Goal: Information Seeking & Learning: Learn about a topic

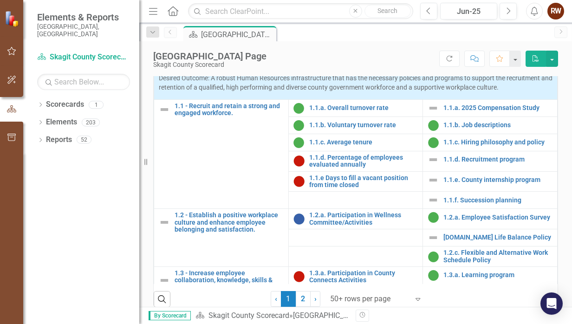
scroll to position [361, 0]
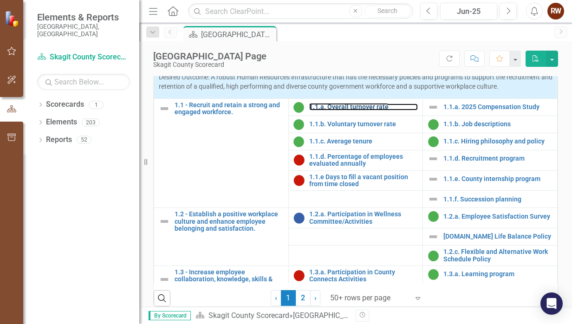
click at [354, 111] on link "1.1.a. Overall turnover rate" at bounding box center [363, 107] width 109 height 7
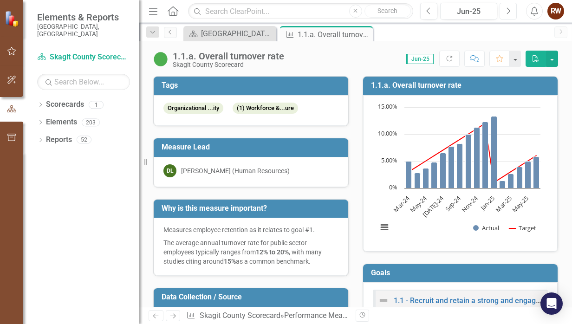
click at [509, 10] on icon "Next" at bounding box center [508, 11] width 5 height 8
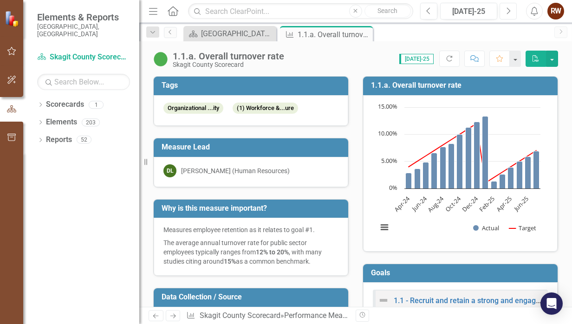
click at [509, 8] on icon "Next" at bounding box center [508, 11] width 5 height 8
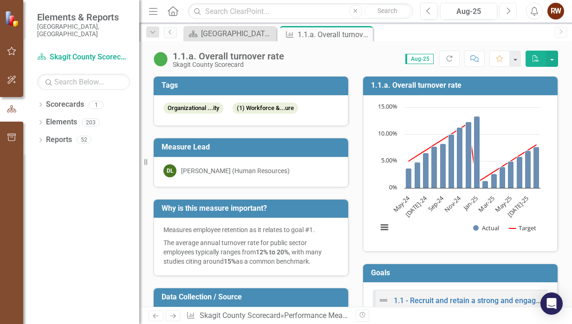
click at [509, 8] on icon "Next" at bounding box center [508, 11] width 5 height 8
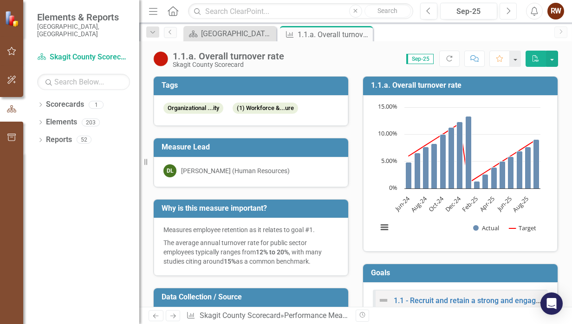
click at [509, 8] on icon "Next" at bounding box center [508, 11] width 5 height 8
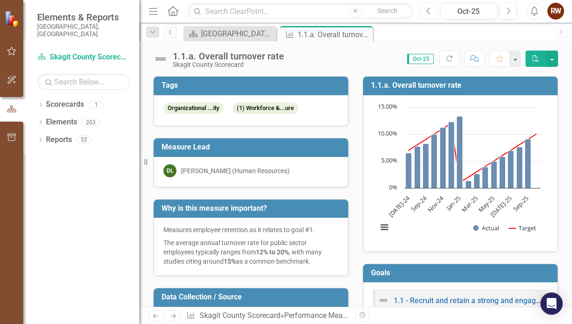
click at [430, 12] on icon "Previous" at bounding box center [428, 11] width 5 height 8
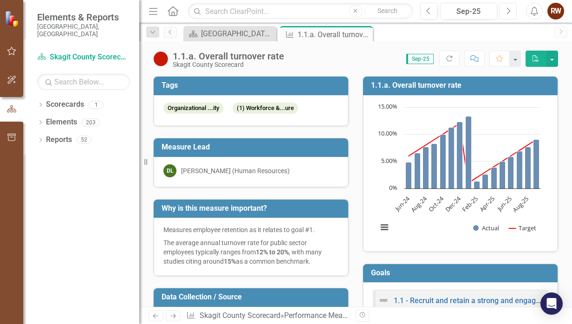
click at [507, 10] on icon "Next" at bounding box center [508, 11] width 5 height 8
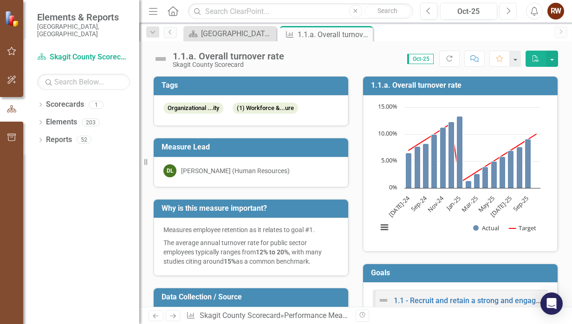
click at [509, 10] on icon "button" at bounding box center [509, 10] width 4 height 7
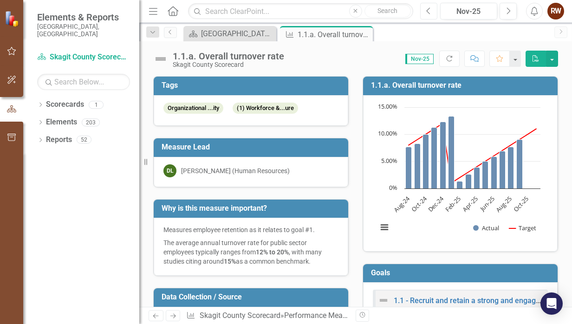
click at [430, 11] on icon "Previous" at bounding box center [428, 11] width 5 height 8
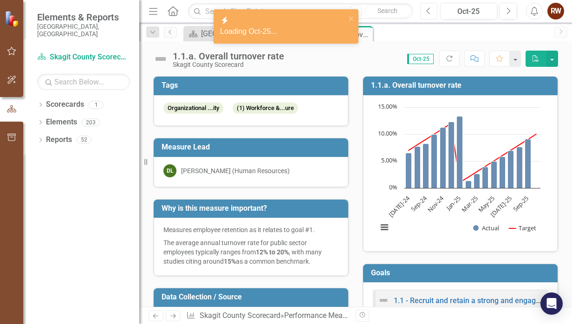
click at [430, 11] on icon "Previous" at bounding box center [428, 11] width 5 height 8
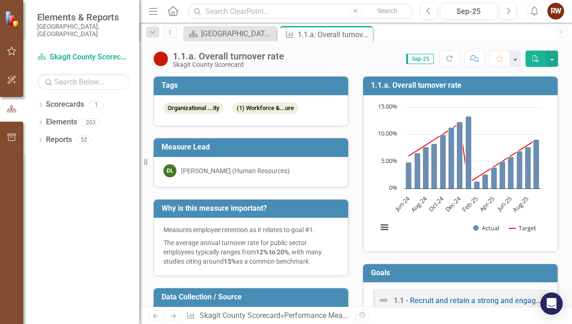
click at [151, 32] on icon "button" at bounding box center [152, 32] width 5 height 2
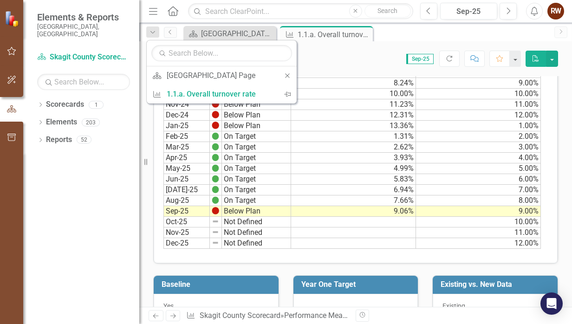
scroll to position [663, 0]
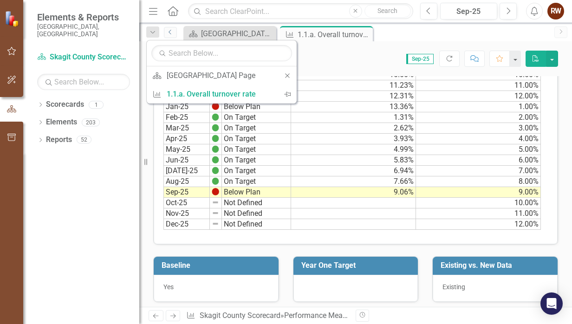
click at [169, 31] on icon "Previous" at bounding box center [170, 32] width 7 height 6
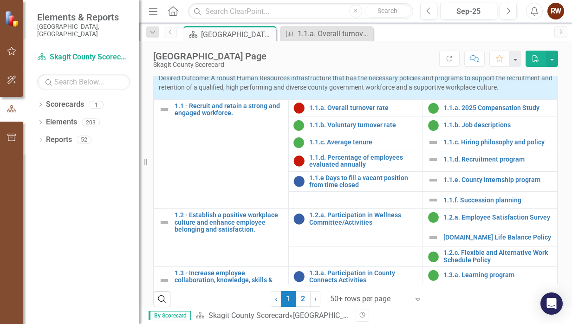
scroll to position [361, 0]
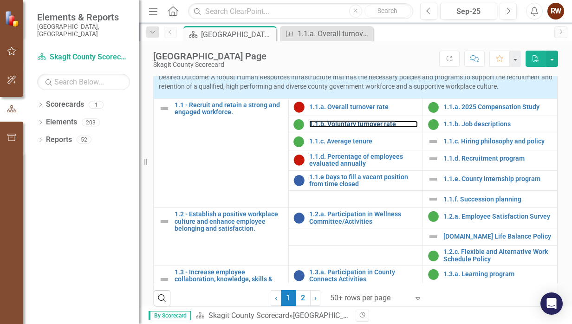
click at [333, 128] on link "1.1.b. Voluntary turnover rate" at bounding box center [363, 124] width 109 height 7
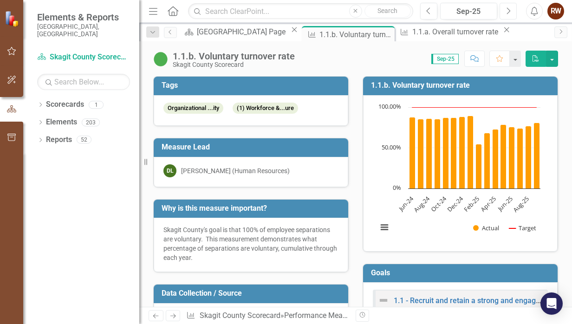
click at [509, 10] on icon "Next" at bounding box center [508, 11] width 5 height 8
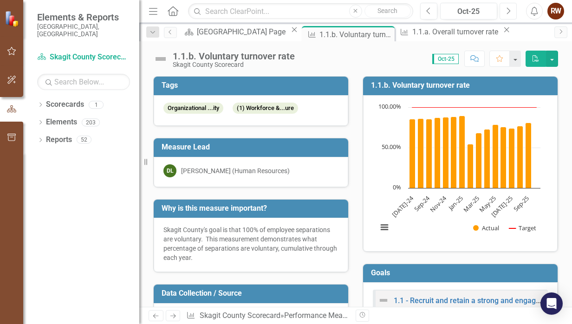
click at [509, 10] on icon "Next" at bounding box center [508, 11] width 5 height 8
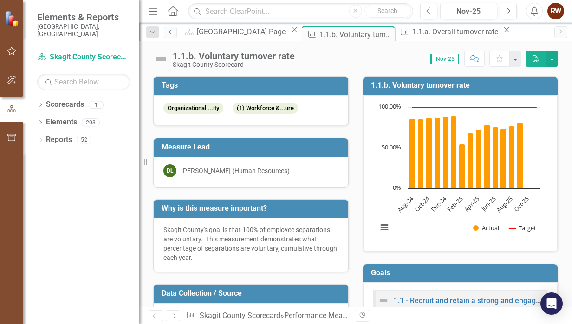
click at [169, 32] on icon at bounding box center [170, 32] width 2 height 5
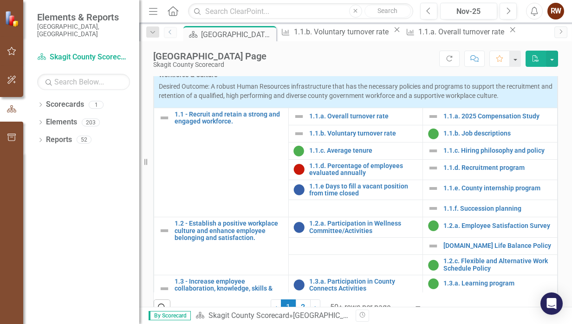
scroll to position [363, 0]
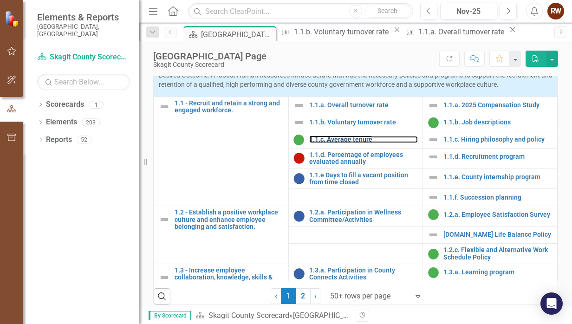
click at [331, 143] on link "1.1.c. Average tenure" at bounding box center [363, 139] width 109 height 7
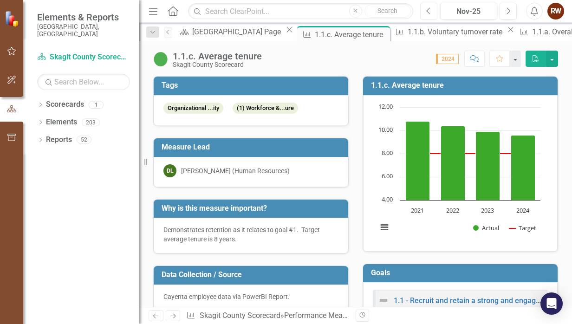
click at [427, 11] on icon "button" at bounding box center [428, 10] width 4 height 7
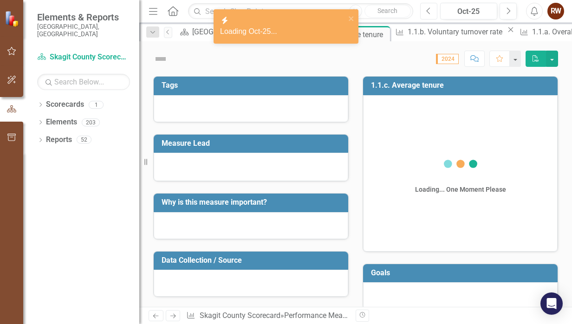
click at [427, 11] on icon "button" at bounding box center [428, 10] width 4 height 7
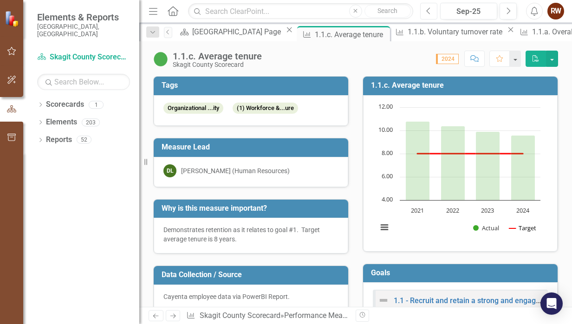
click at [520, 228] on button "Show Target" at bounding box center [522, 228] width 27 height 8
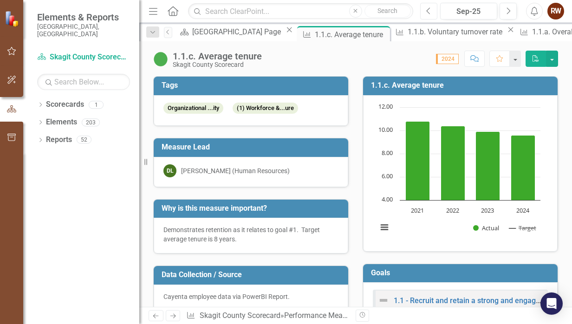
click at [525, 227] on button "Show Target" at bounding box center [522, 228] width 27 height 8
click at [171, 32] on icon "Previous" at bounding box center [167, 32] width 7 height 6
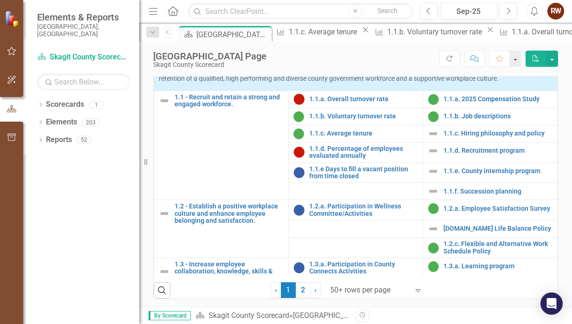
scroll to position [370, 0]
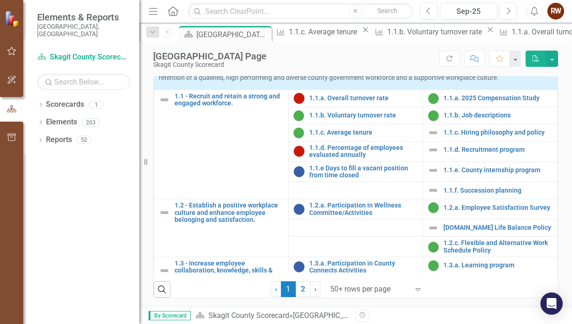
click at [294, 157] on img at bounding box center [298, 151] width 11 height 11
click at [321, 159] on link "1.1.d. Percentage of employees evaluated annually" at bounding box center [363, 151] width 109 height 14
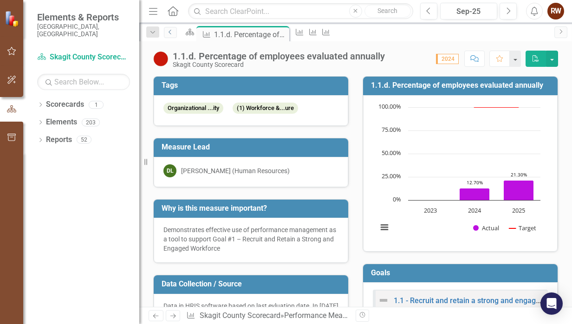
click at [171, 31] on icon "Previous" at bounding box center [170, 32] width 7 height 6
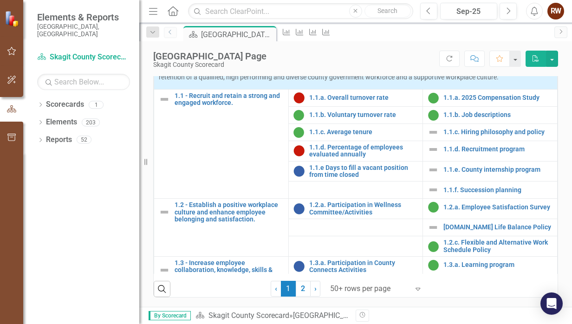
scroll to position [413, 0]
click at [343, 158] on link "1.1.d. Percentage of employees evaluated annually" at bounding box center [363, 151] width 109 height 14
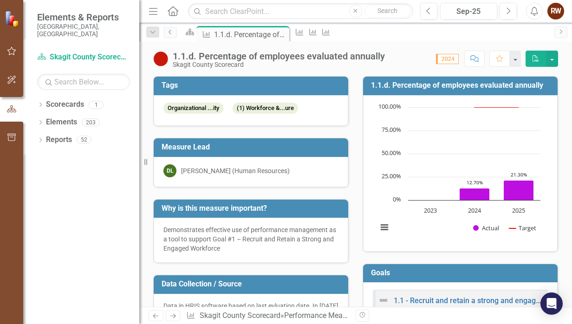
click at [171, 33] on icon "Previous" at bounding box center [170, 32] width 7 height 6
click at [516, 58] on button "button" at bounding box center [515, 59] width 11 height 16
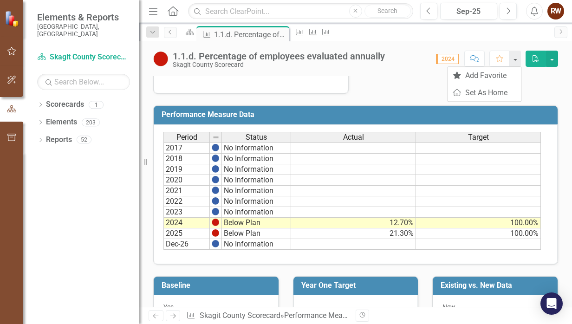
scroll to position [381, 0]
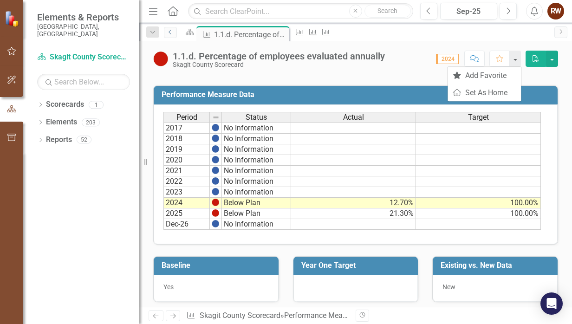
click at [167, 32] on icon "Previous" at bounding box center [170, 32] width 7 height 6
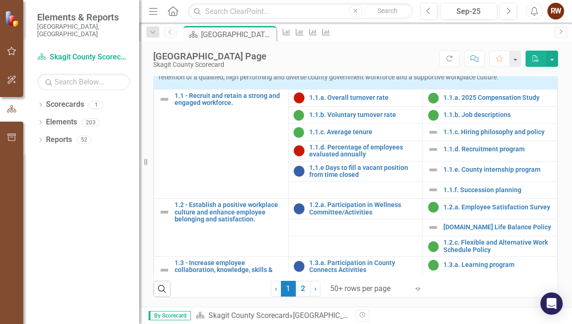
scroll to position [436, 0]
click at [349, 179] on link "1.1.e Days to fill a vacant position from time closed" at bounding box center [363, 171] width 109 height 14
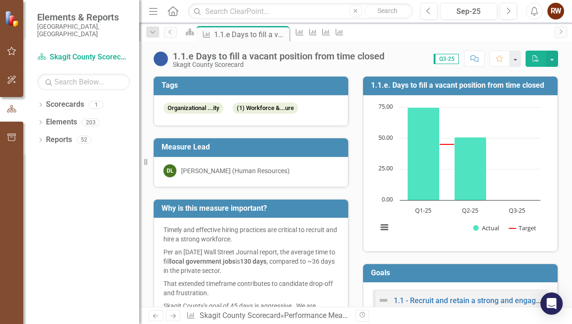
click at [171, 32] on icon "Previous" at bounding box center [170, 32] width 7 height 6
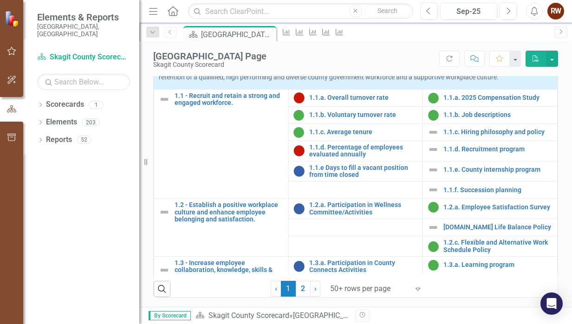
scroll to position [445, 0]
click at [497, 211] on link "1.2.a. Employee Satisfaction Survey" at bounding box center [497, 207] width 109 height 7
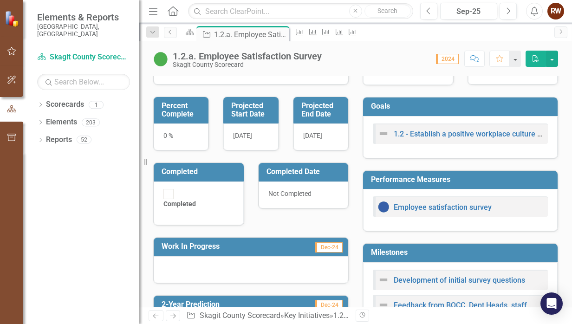
scroll to position [109, 0]
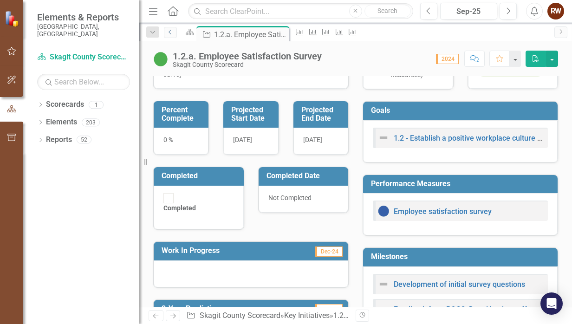
click at [169, 33] on icon "Previous" at bounding box center [170, 32] width 7 height 6
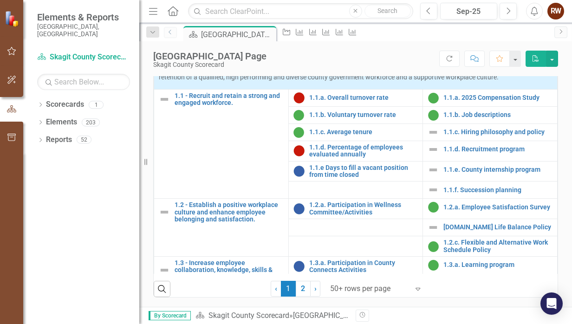
scroll to position [445, 0]
click at [302, 291] on link "2" at bounding box center [303, 289] width 15 height 16
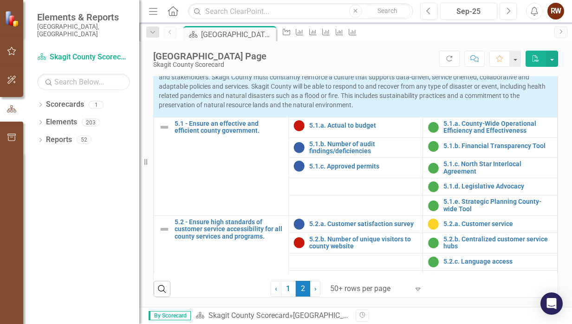
click at [285, 290] on link "1" at bounding box center [288, 289] width 15 height 16
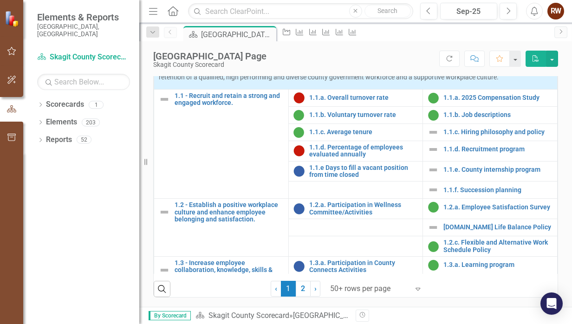
click at [416, 289] on icon at bounding box center [418, 289] width 5 height 3
click at [170, 32] on icon "Previous" at bounding box center [170, 32] width 7 height 6
click at [152, 33] on icon "button" at bounding box center [152, 32] width 5 height 2
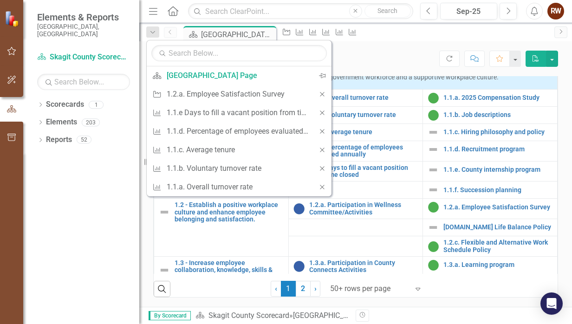
click at [152, 33] on icon "button" at bounding box center [152, 32] width 5 height 2
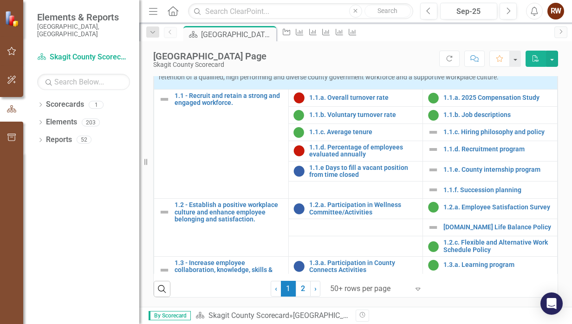
click at [152, 32] on icon "Dropdown" at bounding box center [153, 32] width 8 height 7
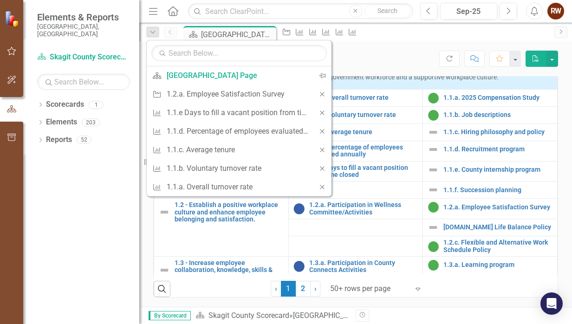
click at [145, 161] on icon "Resize" at bounding box center [147, 161] width 9 height 7
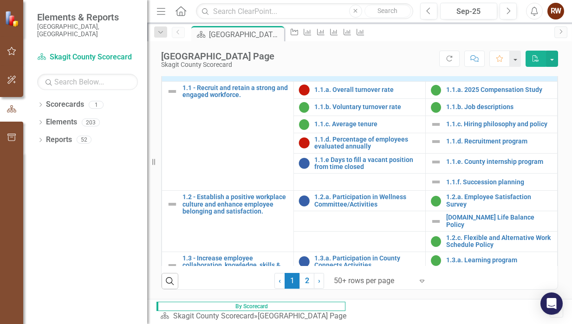
drag, startPoint x: 147, startPoint y: 162, endPoint x: 147, endPoint y: 185, distance: 23.2
click at [147, 185] on div "Resize" at bounding box center [150, 162] width 7 height 324
click at [159, 32] on icon "Dropdown" at bounding box center [160, 32] width 8 height 7
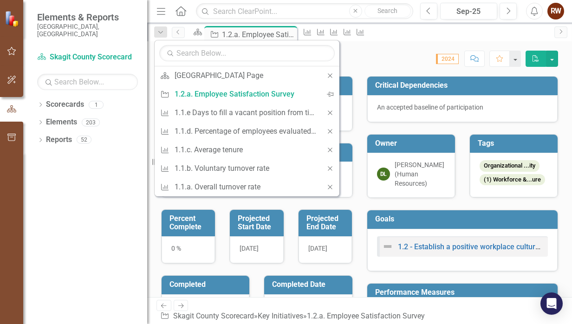
click at [391, 55] on div "Score: 0.00 2024 Completed Comment Favorite PDF" at bounding box center [446, 59] width 224 height 16
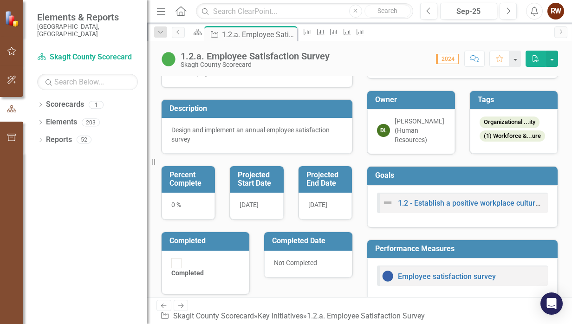
scroll to position [11, 0]
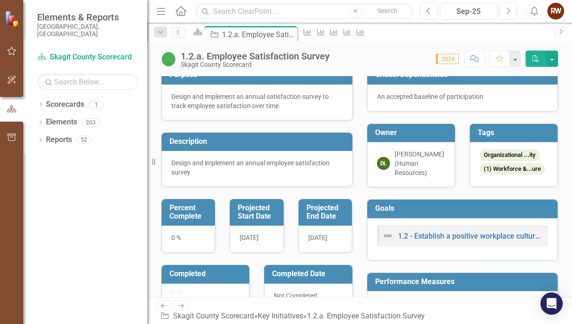
click at [561, 30] on icon "Next" at bounding box center [560, 32] width 7 height 6
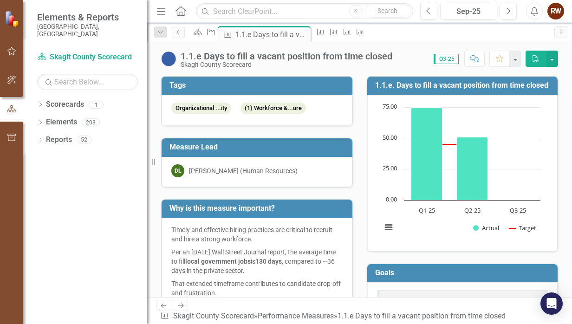
click at [159, 33] on icon "Dropdown" at bounding box center [160, 32] width 8 height 7
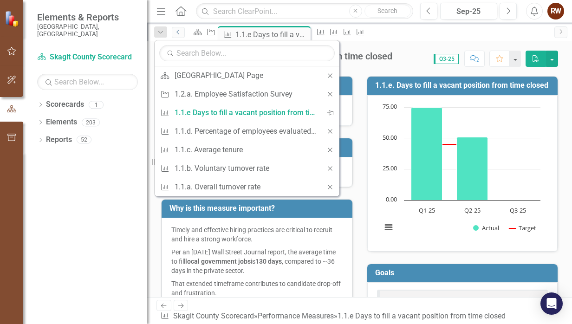
click at [178, 33] on icon "Previous" at bounding box center [178, 32] width 7 height 6
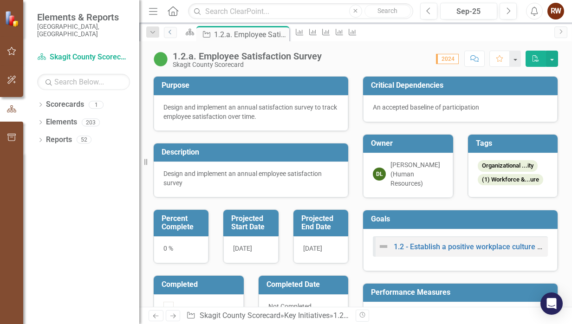
drag, startPoint x: 148, startPoint y: 151, endPoint x: 123, endPoint y: 151, distance: 24.6
click at [123, 151] on div "Elements & Reports [GEOGRAPHIC_DATA], [GEOGRAPHIC_DATA] Scorecard Skagit County…" at bounding box center [69, 162] width 139 height 324
click at [247, 33] on div "1.2.a. Employee Satisfaction Survey" at bounding box center [250, 35] width 73 height 12
click at [154, 8] on icon "button" at bounding box center [153, 11] width 8 height 7
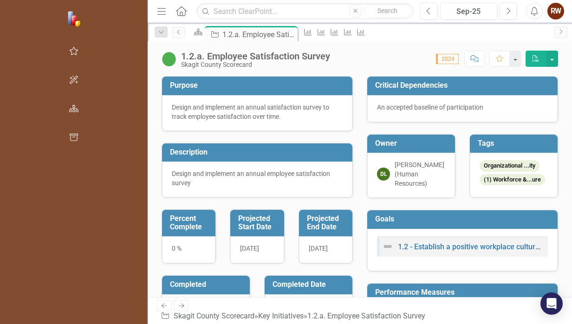
click at [157, 31] on icon "Dropdown" at bounding box center [161, 32] width 8 height 7
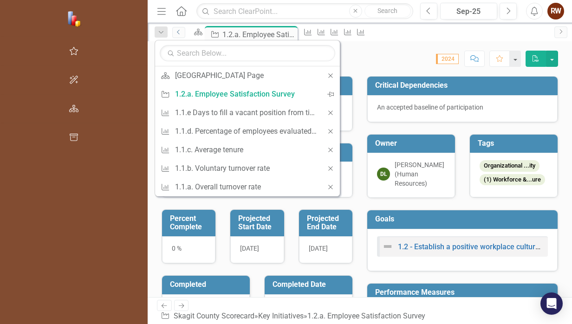
click at [175, 29] on icon "Previous" at bounding box center [178, 32] width 7 height 6
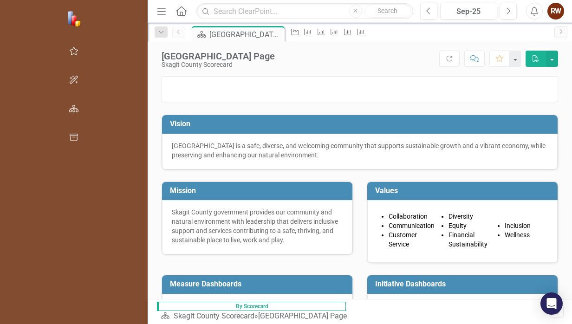
click at [197, 33] on icon "Scorecard" at bounding box center [201, 34] width 9 height 7
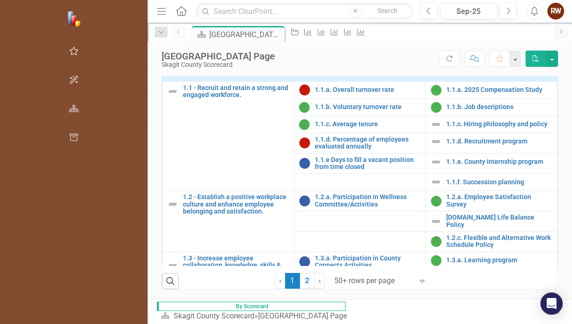
scroll to position [417, 0]
click at [300, 289] on link "2" at bounding box center [307, 281] width 15 height 16
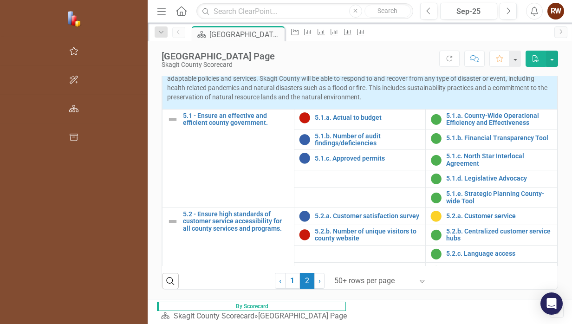
click at [285, 289] on link "1" at bounding box center [292, 281] width 15 height 16
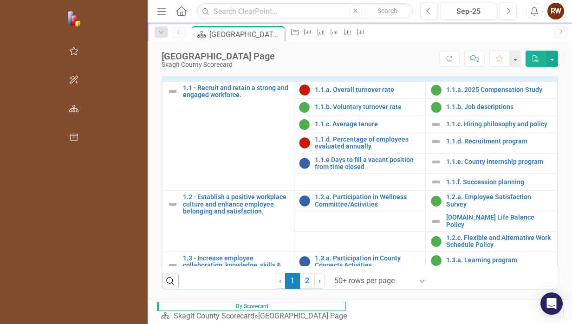
scroll to position [213, 0]
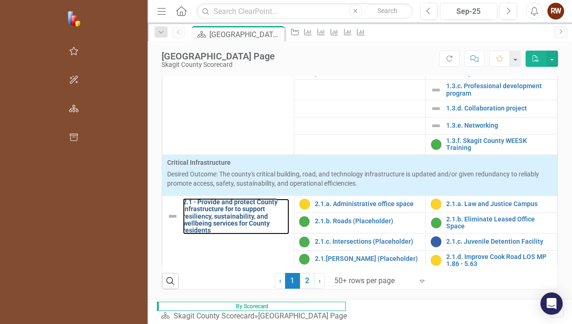
click at [183, 200] on link "2.1 - Provide and protect County infrastructure for to support resiliency, sust…" at bounding box center [236, 217] width 106 height 36
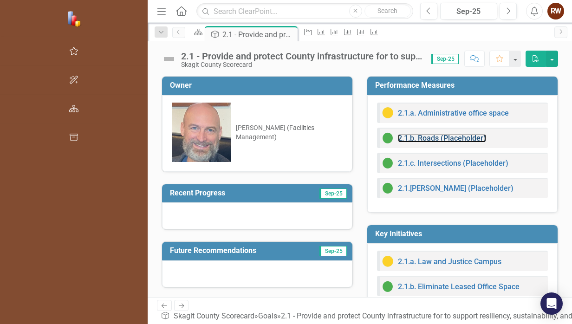
click at [398, 136] on link "2.1.b. Roads (Placeholder)" at bounding box center [442, 138] width 88 height 9
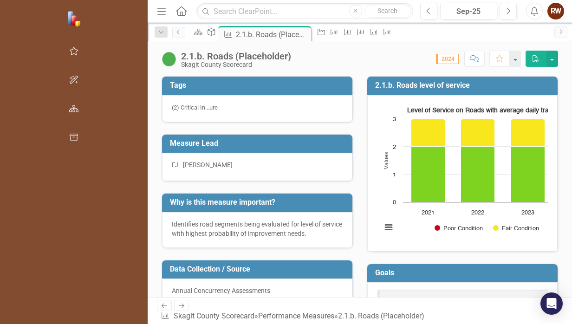
click at [175, 31] on icon "Previous" at bounding box center [178, 32] width 7 height 6
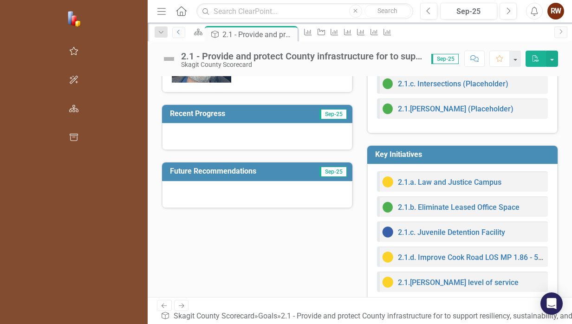
scroll to position [87, 0]
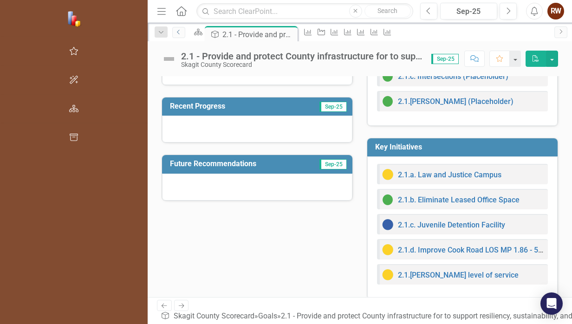
click at [175, 31] on icon "Previous" at bounding box center [178, 32] width 7 height 6
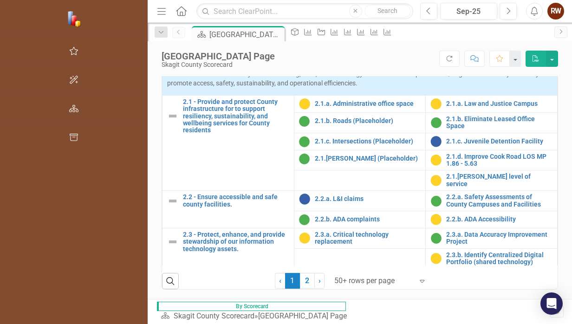
scroll to position [314, 0]
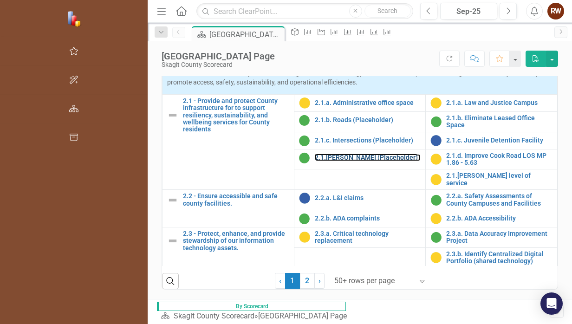
click at [315, 154] on link "2.1.[PERSON_NAME] (Placeholder)" at bounding box center [368, 157] width 106 height 7
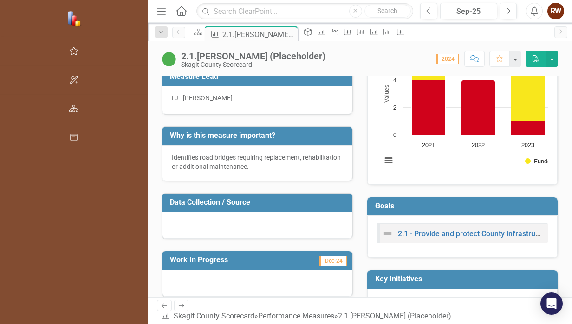
scroll to position [33, 0]
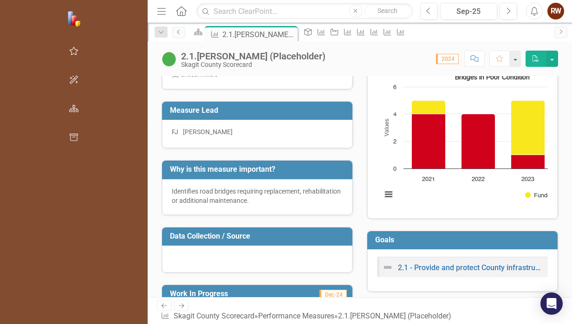
click at [175, 31] on icon "Previous" at bounding box center [178, 32] width 7 height 6
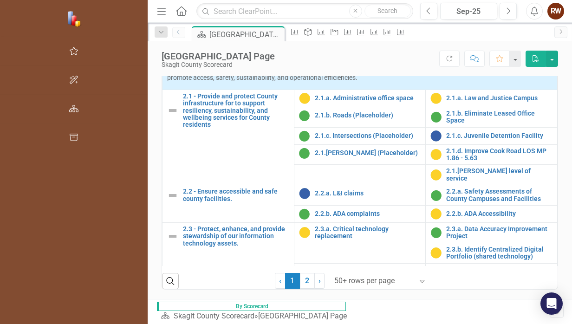
scroll to position [319, 0]
click at [315, 189] on link "2.2.a. L&I claims" at bounding box center [368, 192] width 106 height 7
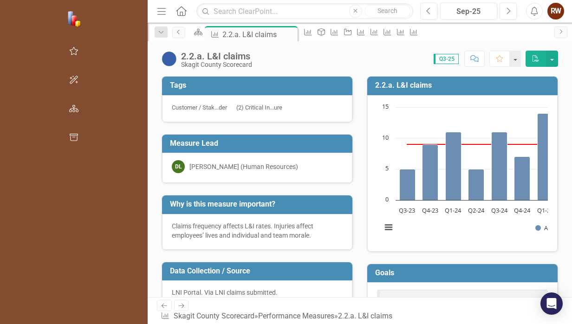
click at [175, 29] on icon "Previous" at bounding box center [178, 32] width 7 height 6
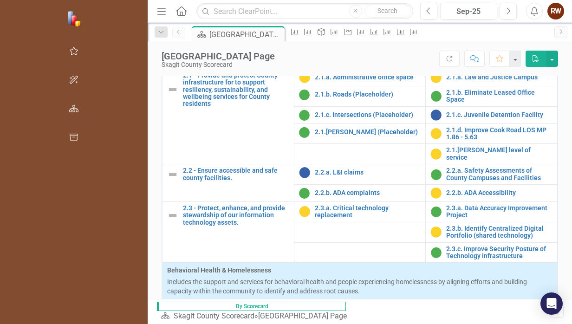
scroll to position [375, 0]
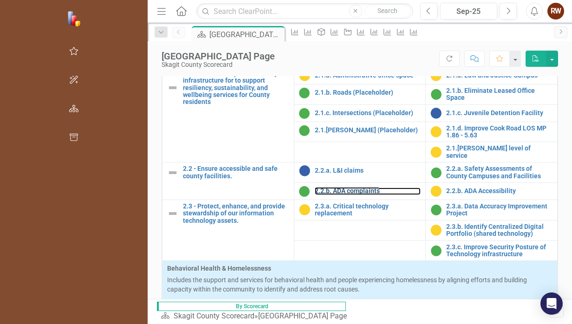
click at [315, 195] on link "2.2.b. ADA complaints" at bounding box center [368, 191] width 106 height 7
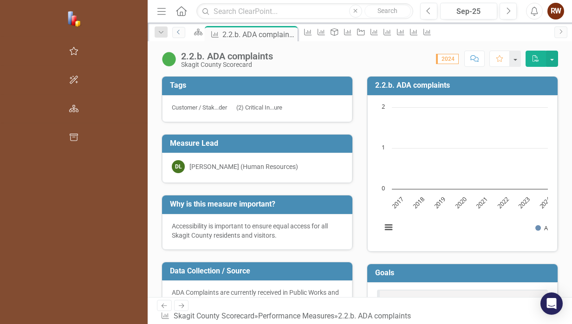
click at [177, 33] on icon at bounding box center [178, 32] width 2 height 5
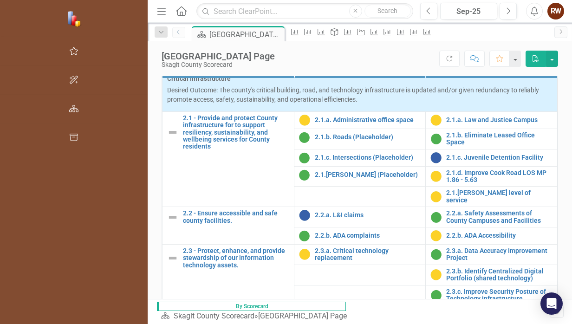
scroll to position [317, 0]
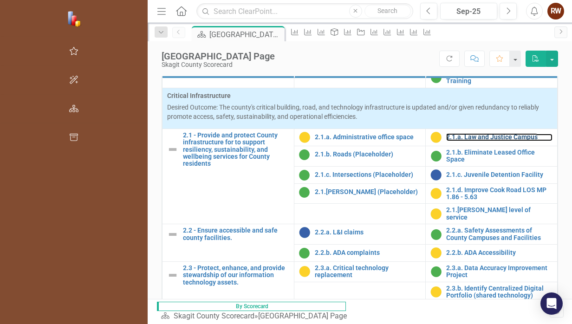
click at [454, 141] on link "2.1.a. Law and Justice Campus" at bounding box center [499, 137] width 106 height 7
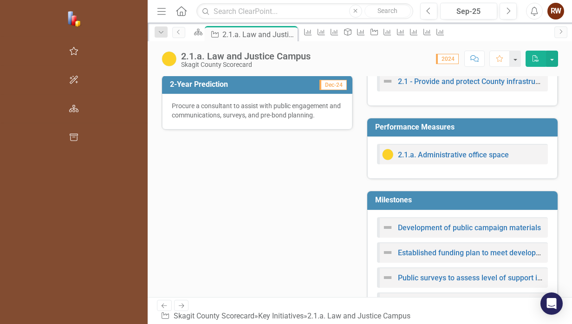
scroll to position [411, 0]
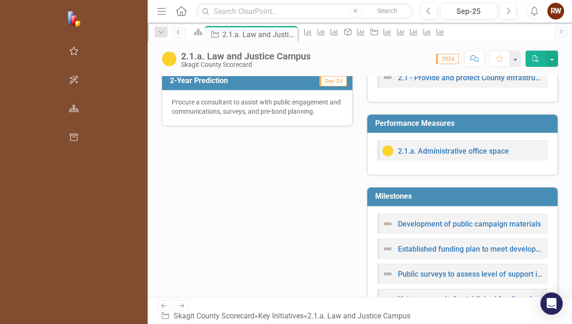
click at [175, 33] on icon "Previous" at bounding box center [178, 32] width 7 height 6
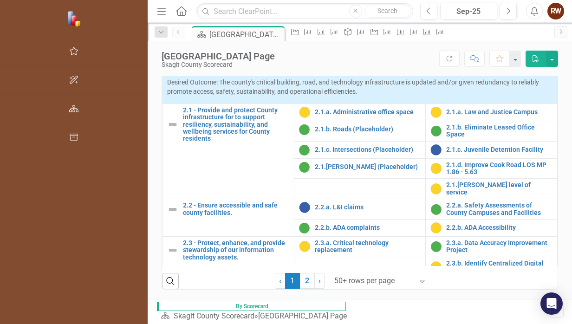
scroll to position [308, 0]
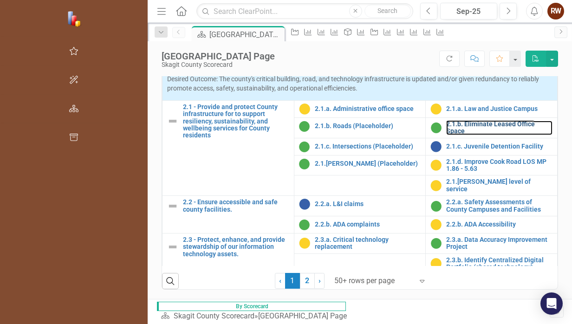
click at [465, 121] on link "2.1.b. Eliminate Leased Office Space" at bounding box center [499, 128] width 106 height 14
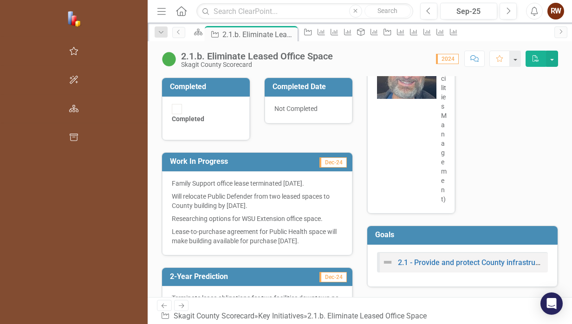
scroll to position [357, 0]
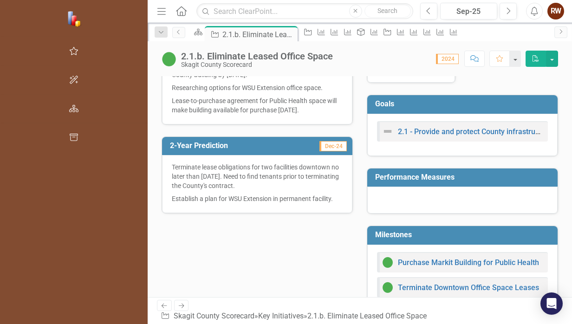
click at [157, 31] on icon "Dropdown" at bounding box center [161, 32] width 8 height 7
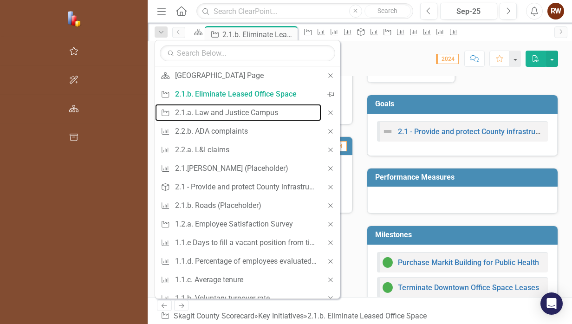
click at [175, 109] on div "2.1.a. Law and Justice Campus" at bounding box center [246, 113] width 142 height 12
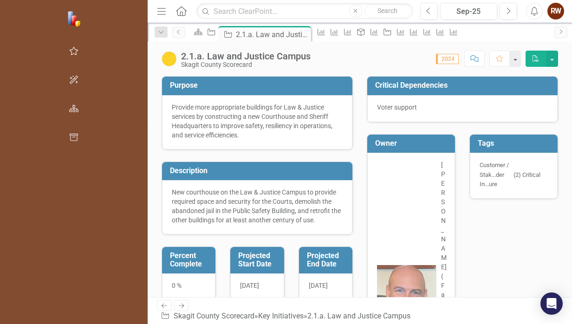
click at [157, 31] on icon "Dropdown" at bounding box center [161, 32] width 8 height 7
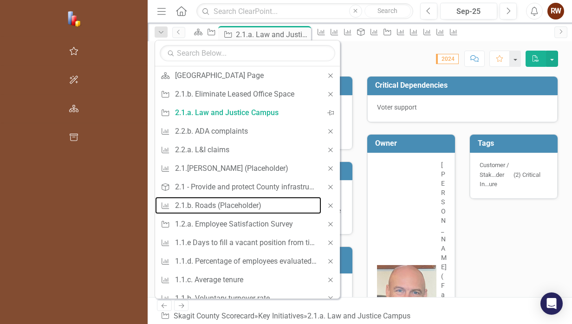
click at [175, 203] on div "2.1.b. Roads (Placeholder)" at bounding box center [246, 206] width 142 height 12
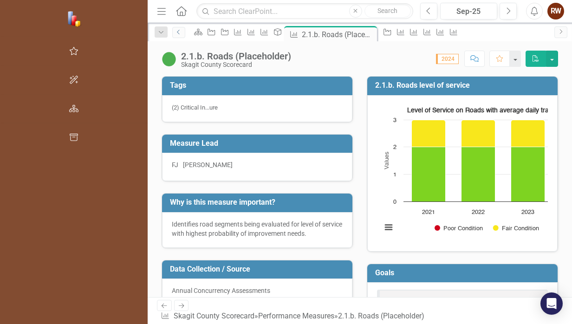
click at [177, 31] on icon at bounding box center [178, 32] width 2 height 5
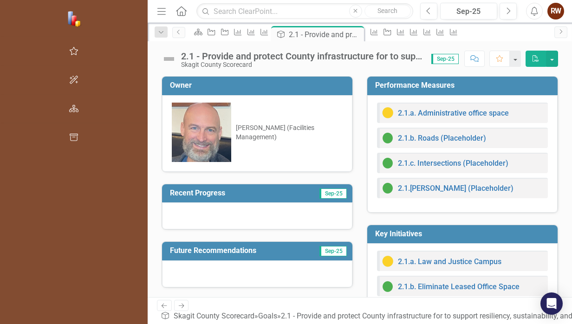
click at [157, 31] on icon "Dropdown" at bounding box center [161, 32] width 8 height 7
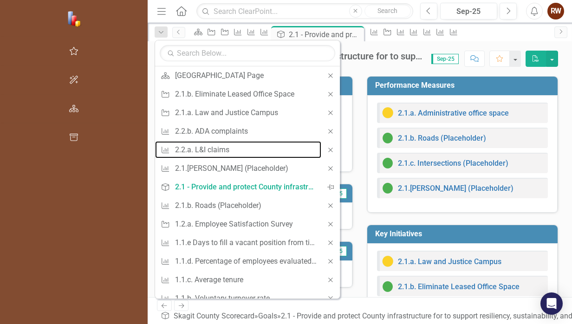
click at [175, 149] on div "2.2.a. L&I claims" at bounding box center [246, 150] width 142 height 12
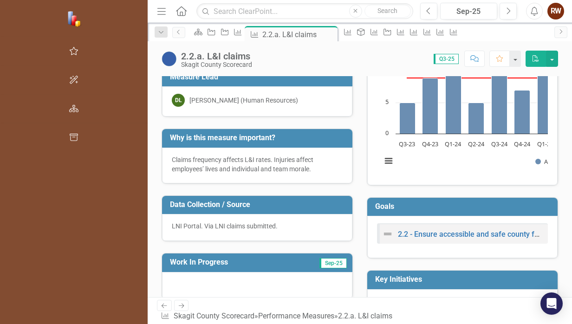
scroll to position [65, 0]
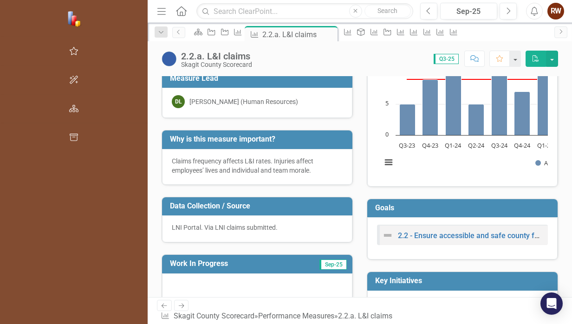
click at [157, 31] on icon "Dropdown" at bounding box center [161, 32] width 8 height 7
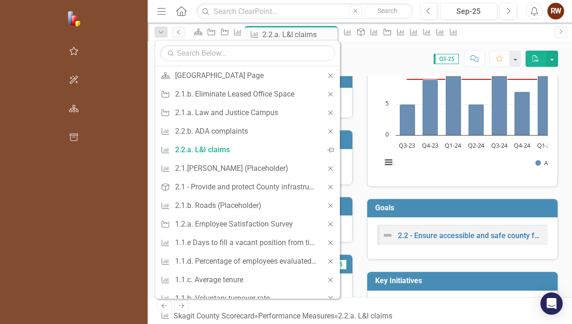
click at [175, 29] on icon "Previous" at bounding box center [178, 32] width 7 height 6
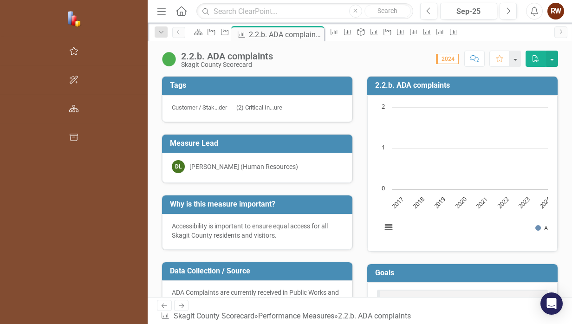
click at [157, 34] on icon "Dropdown" at bounding box center [161, 32] width 8 height 7
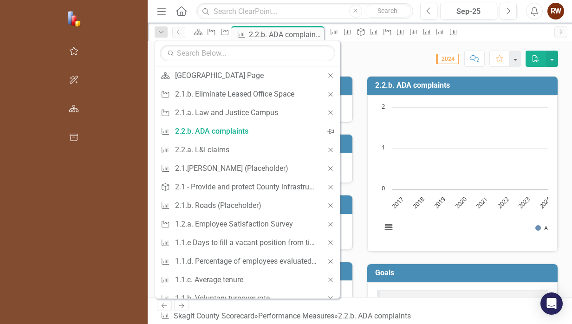
click at [157, 33] on icon "Dropdown" at bounding box center [161, 32] width 8 height 7
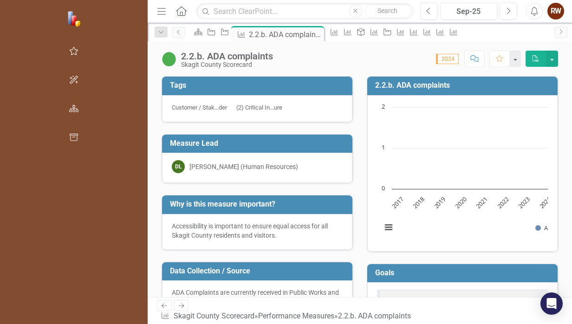
click at [569, 48] on div "2.2.b. ADA complaints Skagit County Scorecard Score: 0.00 2024 Completed Commen…" at bounding box center [360, 55] width 424 height 28
click at [175, 29] on icon "Previous" at bounding box center [178, 32] width 7 height 6
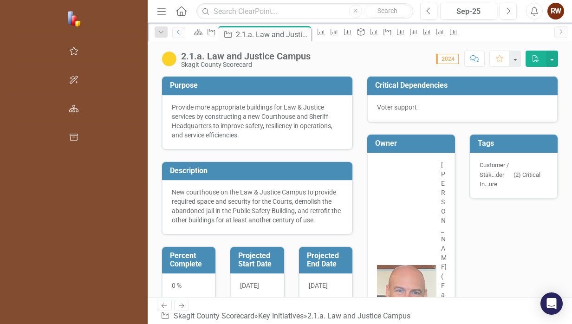
click at [175, 31] on icon "Previous" at bounding box center [178, 32] width 7 height 6
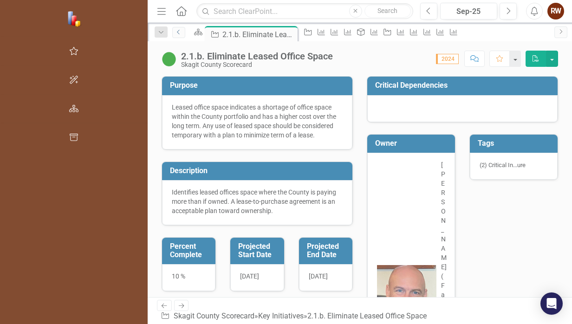
click at [175, 31] on icon "Previous" at bounding box center [178, 32] width 7 height 6
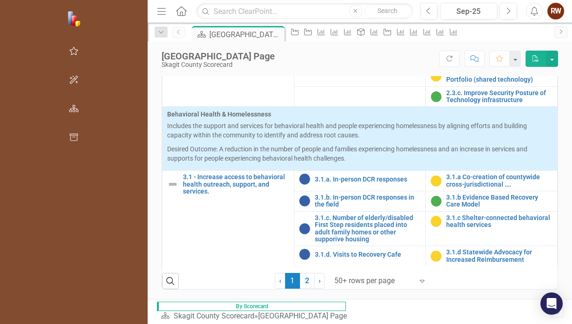
scroll to position [486, 0]
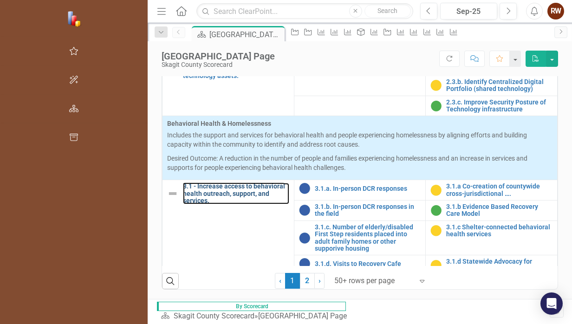
click at [183, 183] on link "3.1 - Increase access to behavioral health outreach, support, and services." at bounding box center [236, 193] width 106 height 21
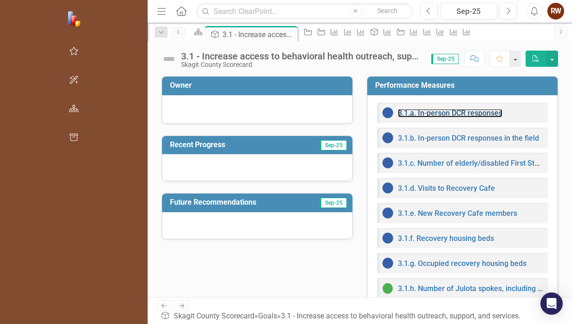
click at [408, 113] on link "3.1.a. In-person DCR responses" at bounding box center [450, 113] width 104 height 9
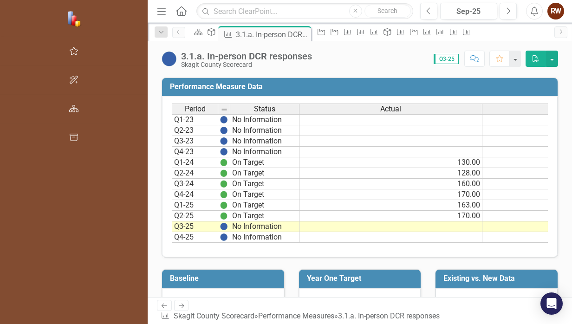
scroll to position [393, 0]
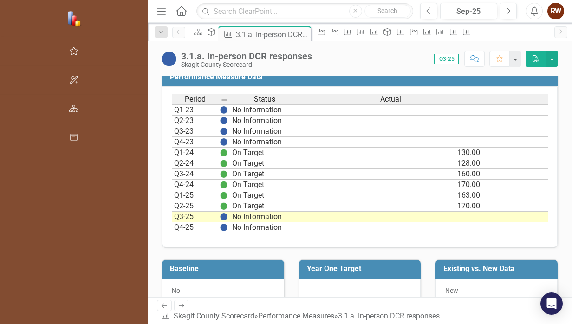
click at [162, 59] on img at bounding box center [169, 59] width 15 height 15
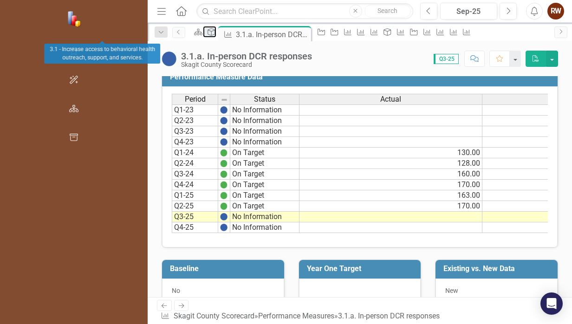
click at [207, 33] on icon "Goal" at bounding box center [211, 31] width 9 height 7
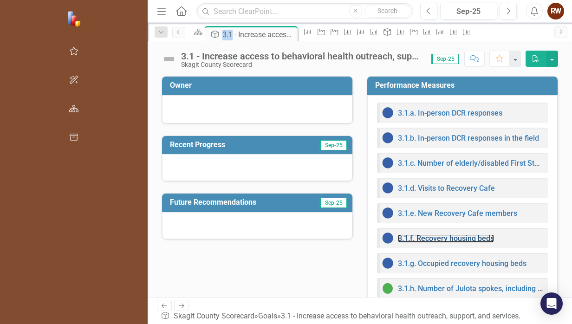
click at [398, 236] on link "3.1.f. Recovery housing beds" at bounding box center [446, 238] width 96 height 9
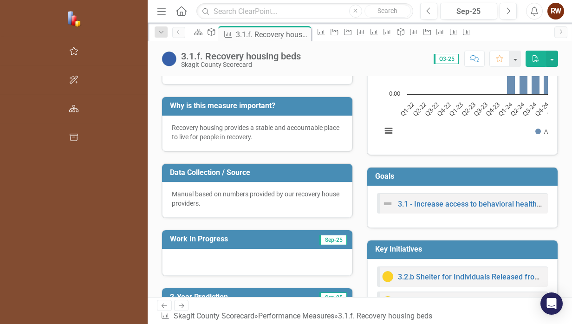
scroll to position [102, 0]
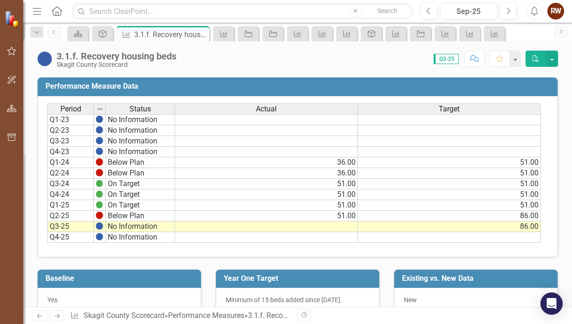
scroll to position [364, 0]
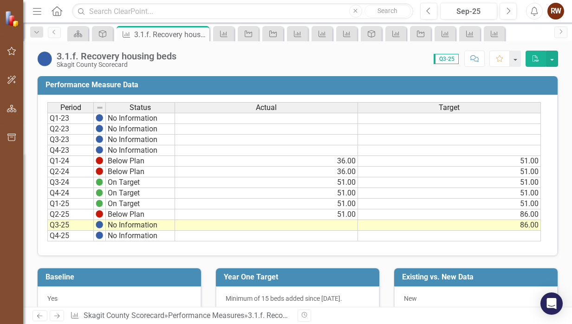
click at [162, 33] on div "3.1.f. Recovery housing beds" at bounding box center [170, 35] width 73 height 12
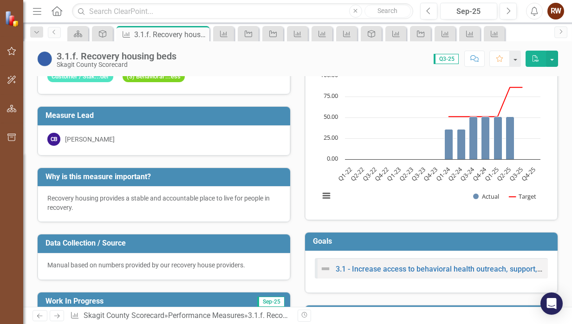
scroll to position [0, 0]
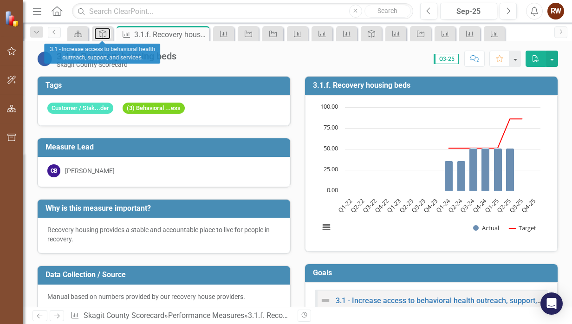
click at [100, 32] on icon at bounding box center [102, 33] width 7 height 7
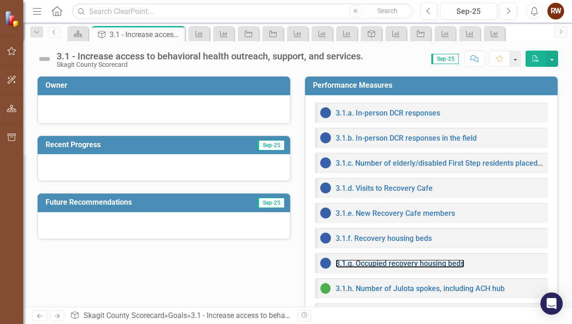
click at [376, 263] on link "3.1.g. Occupied recovery housing beds" at bounding box center [400, 263] width 129 height 9
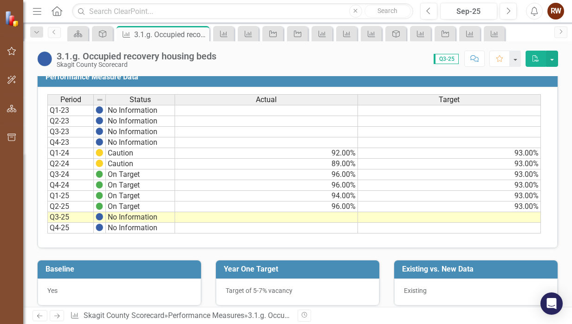
scroll to position [394, 0]
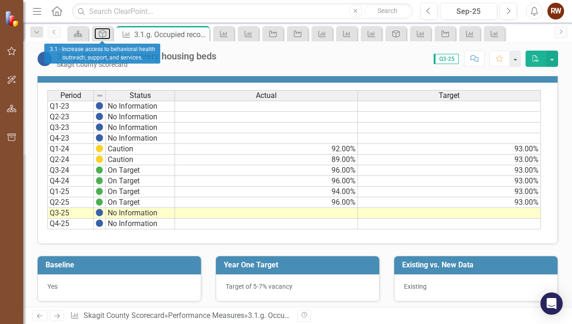
click at [101, 34] on icon "Goal" at bounding box center [102, 33] width 9 height 7
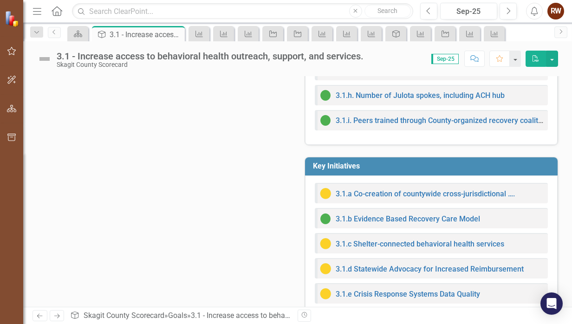
scroll to position [262, 0]
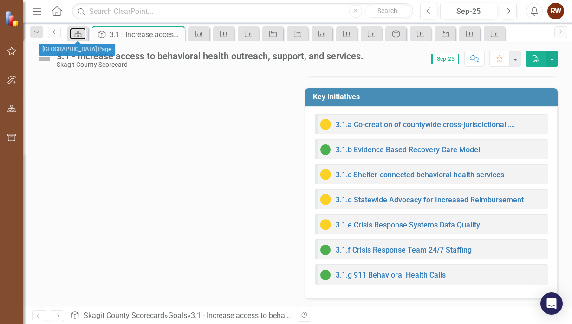
click at [79, 36] on icon at bounding box center [78, 34] width 8 height 7
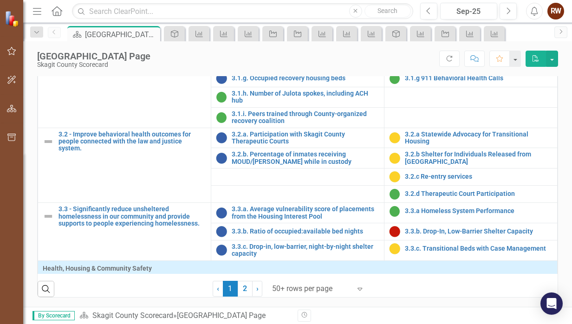
scroll to position [698, 0]
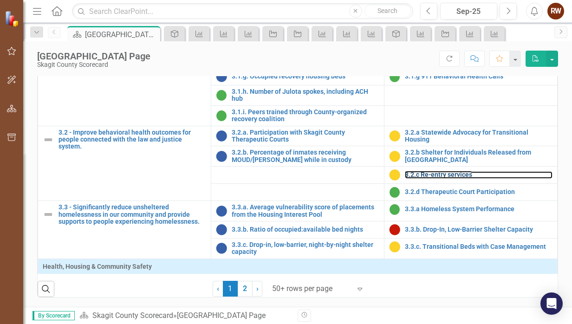
click at [452, 178] on link "3.2.c Re-entry services" at bounding box center [479, 174] width 148 height 7
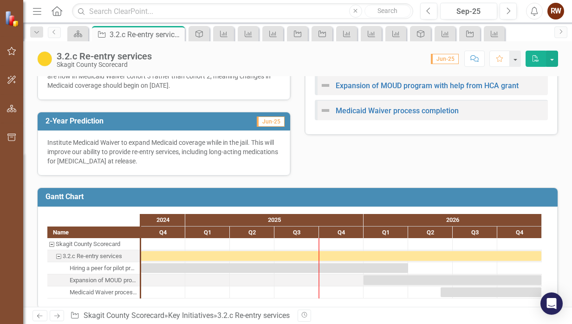
scroll to position [333, 0]
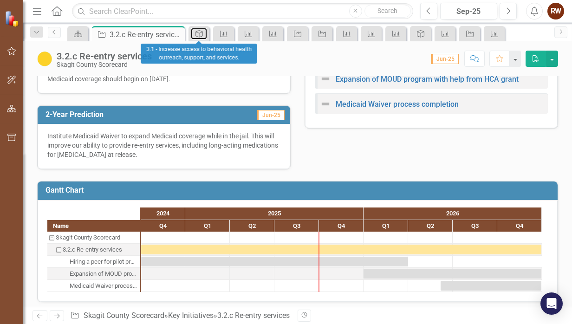
click at [202, 31] on icon at bounding box center [199, 33] width 7 height 7
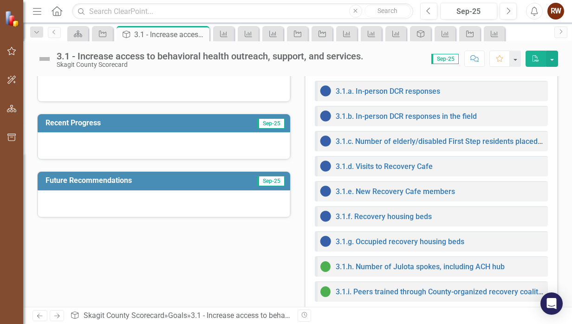
scroll to position [25, 0]
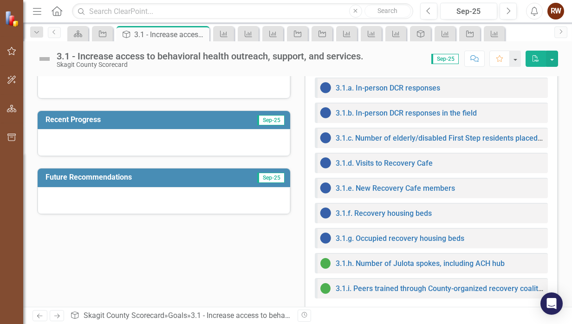
click at [124, 33] on icon at bounding box center [126, 34] width 7 height 7
click at [77, 33] on icon "Scorecard" at bounding box center [77, 33] width 9 height 7
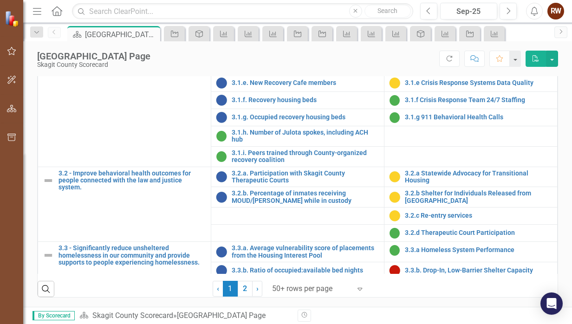
scroll to position [659, 0]
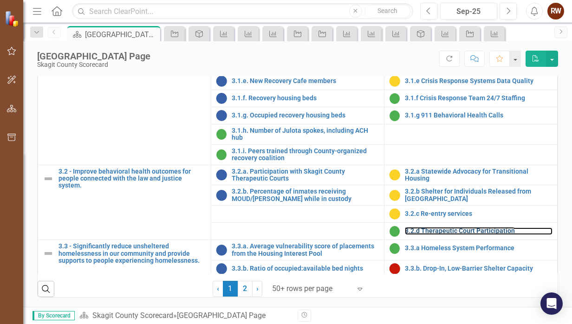
click at [439, 235] on link "3.2.d Therapeutic Court Participation" at bounding box center [479, 231] width 148 height 7
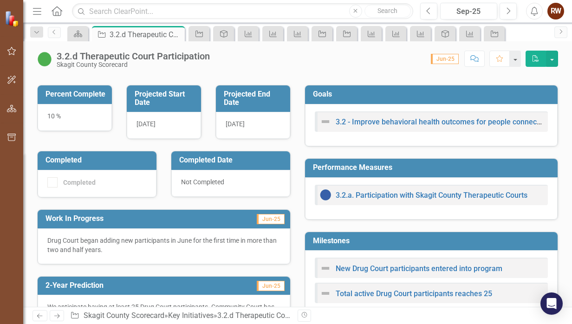
scroll to position [126, 0]
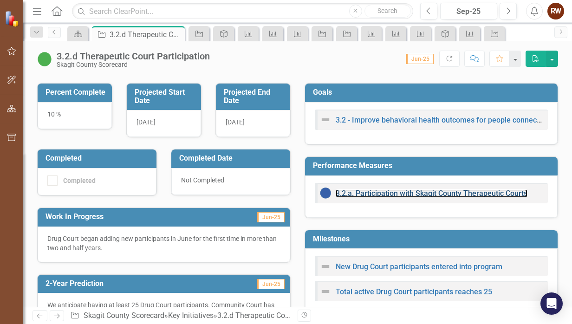
click at [439, 193] on link "3.2.a. Participation with Skagit County Therapeutic Courts" at bounding box center [432, 193] width 192 height 9
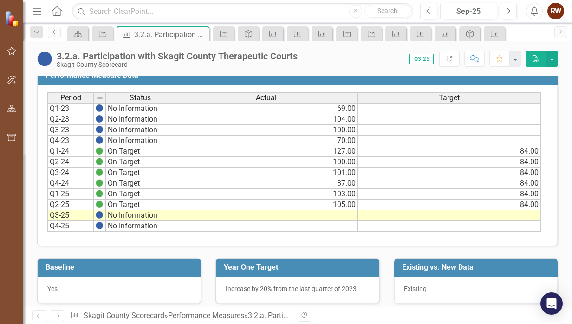
scroll to position [376, 0]
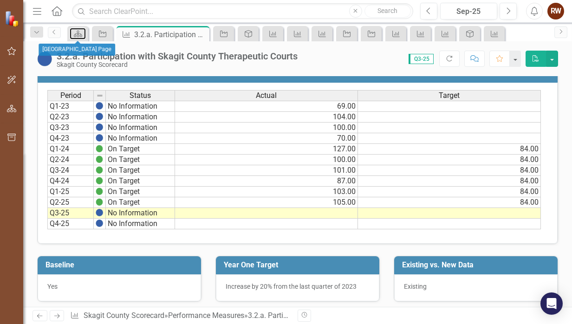
click at [76, 33] on icon "Scorecard" at bounding box center [77, 33] width 9 height 7
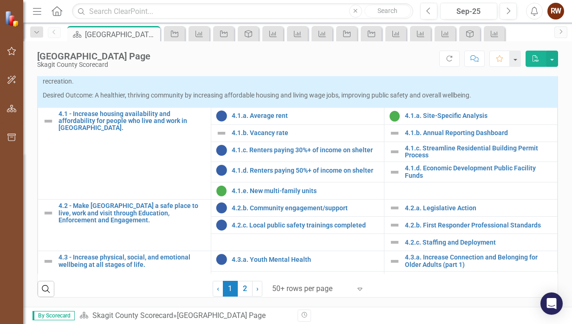
scroll to position [904, 0]
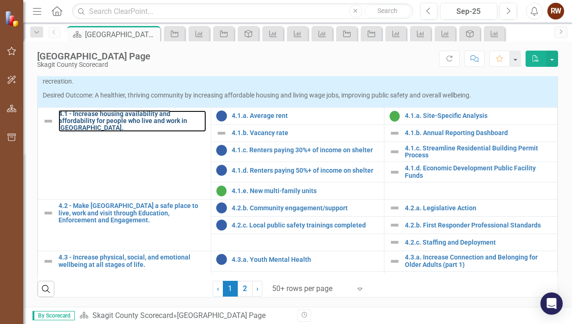
click at [116, 122] on link "4.1 - Increase housing availability and affordability for people who live and w…" at bounding box center [133, 121] width 148 height 21
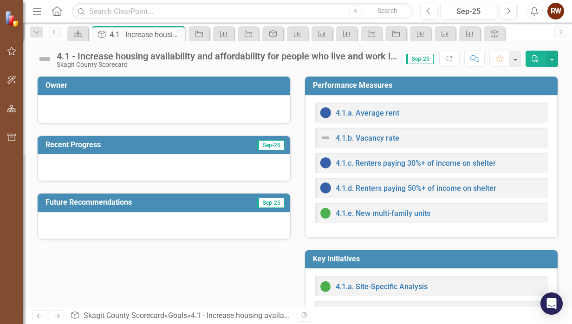
click at [132, 33] on div "4.1 - Increase housing availability and affordability for people who live and w…" at bounding box center [146, 35] width 73 height 12
click at [78, 33] on icon at bounding box center [78, 34] width 8 height 7
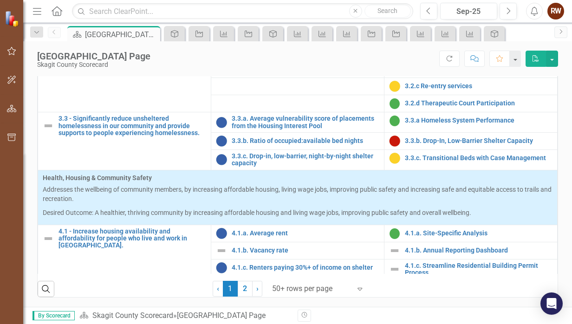
scroll to position [787, 0]
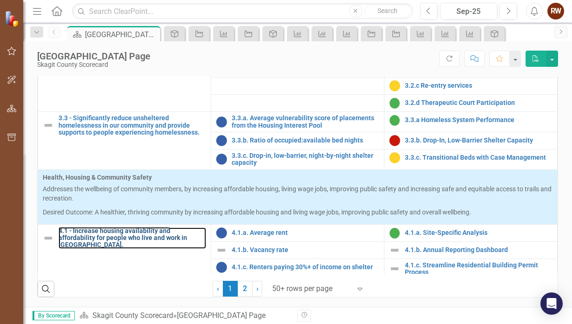
click at [107, 237] on link "4.1 - Increase housing availability and affordability for people who live and w…" at bounding box center [133, 238] width 148 height 21
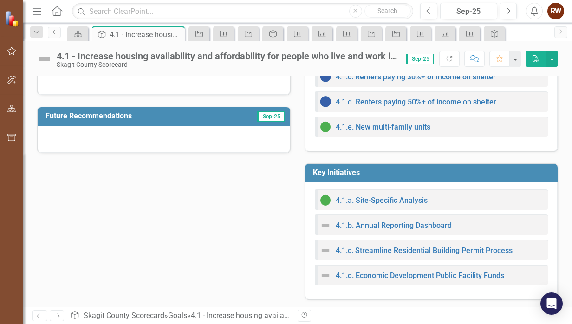
scroll to position [87, 0]
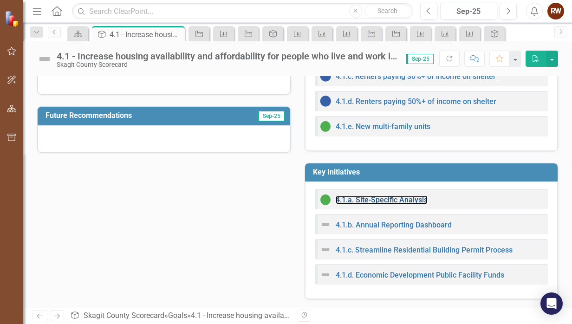
click at [378, 198] on link "4.1.a. Site-Specific Analysis" at bounding box center [382, 200] width 92 height 9
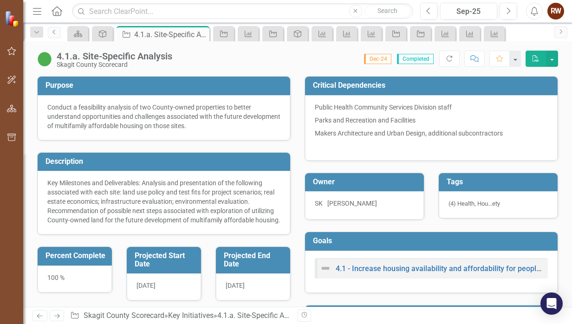
click at [53, 31] on icon "Previous" at bounding box center [54, 32] width 7 height 6
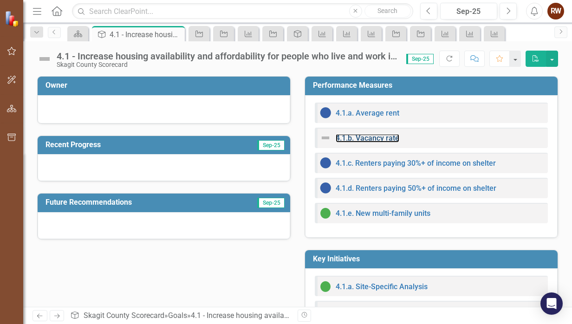
click at [371, 137] on link "4.1.b. Vacancy rate" at bounding box center [368, 138] width 64 height 9
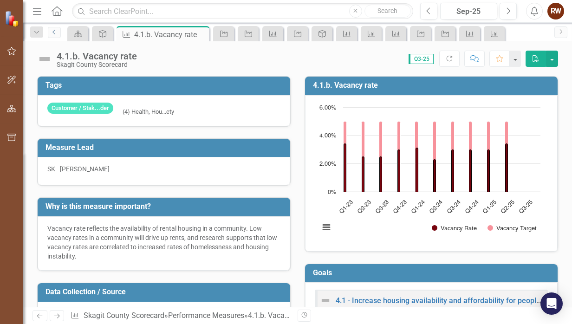
click at [54, 30] on icon "Previous" at bounding box center [54, 32] width 7 height 6
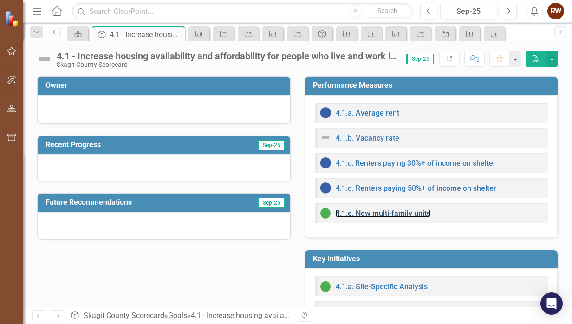
click at [396, 213] on link "4.1.e. New multi-family units" at bounding box center [383, 213] width 95 height 9
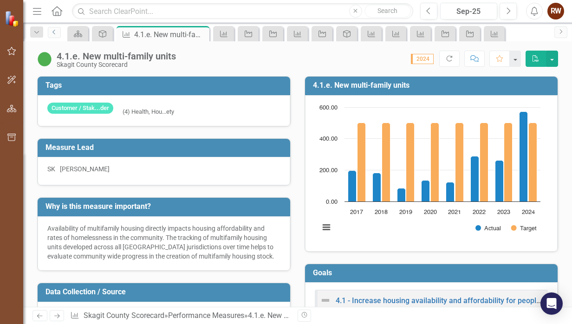
click at [56, 32] on icon "Previous" at bounding box center [54, 32] width 7 height 6
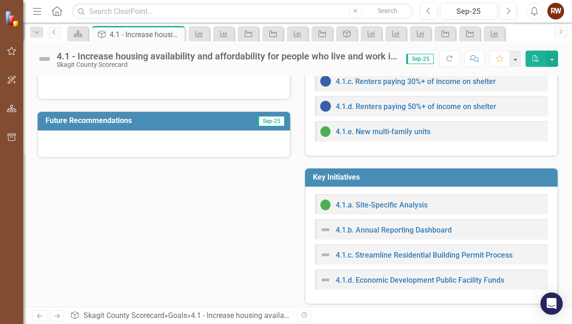
scroll to position [87, 0]
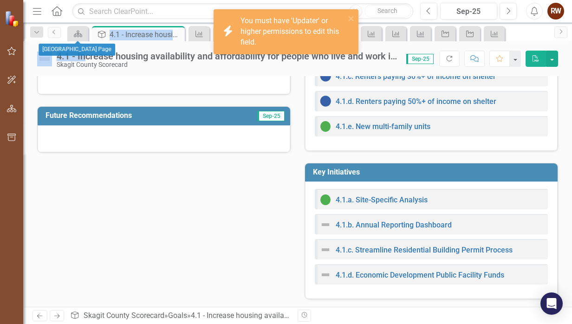
drag, startPoint x: 84, startPoint y: 58, endPoint x: 76, endPoint y: 33, distance: 25.3
click at [76, 33] on div "Menu Home Search Close Search Previous Sep-25 Next Alerts RW User Edit Profile …" at bounding box center [297, 162] width 549 height 324
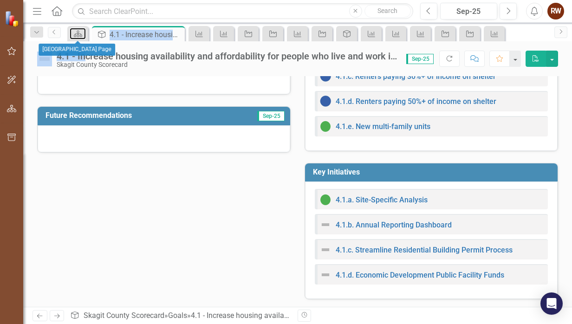
click at [76, 33] on icon at bounding box center [78, 34] width 8 height 7
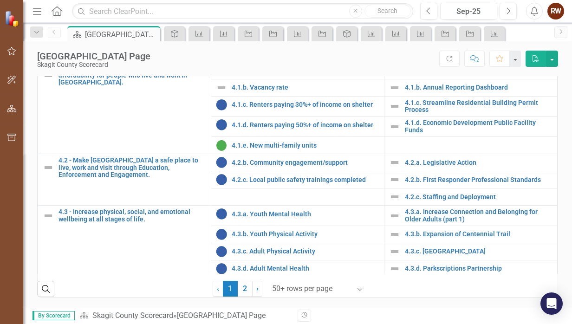
scroll to position [951, 0]
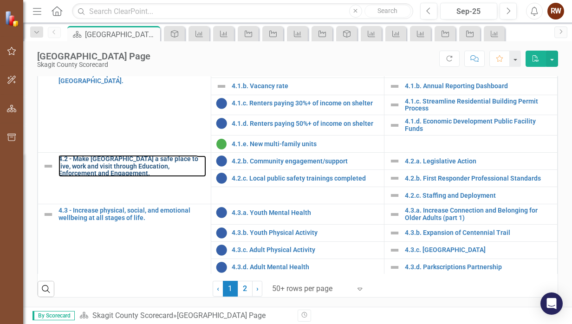
click at [143, 164] on link "4.2 - Make [GEOGRAPHIC_DATA] a safe place to live, work and visit through Educa…" at bounding box center [133, 166] width 148 height 21
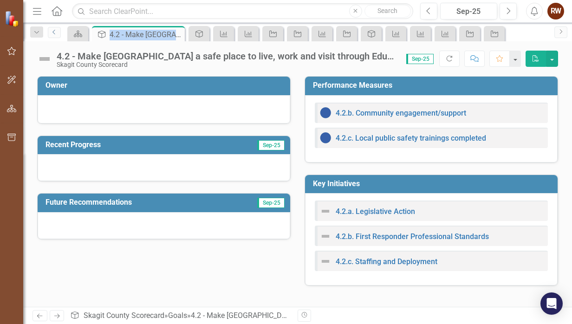
click at [53, 32] on icon "Previous" at bounding box center [54, 32] width 7 height 6
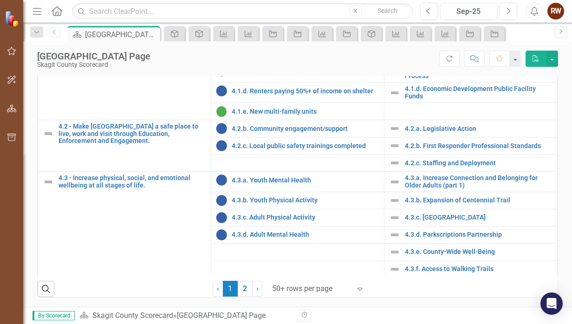
scroll to position [417, 0]
click at [441, 215] on link "4.3.c. [GEOGRAPHIC_DATA]" at bounding box center [479, 217] width 148 height 7
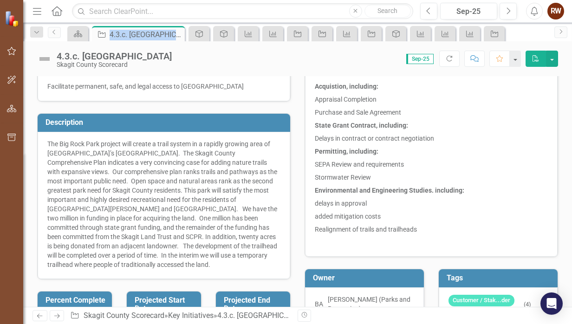
scroll to position [21, 0]
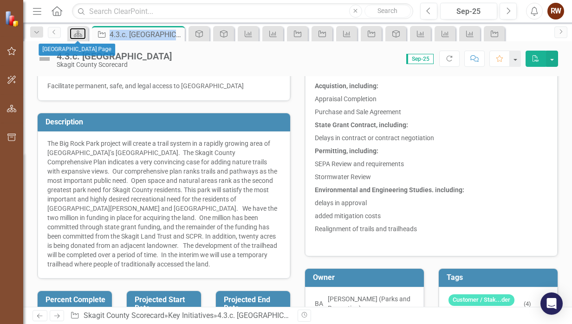
click at [80, 33] on icon at bounding box center [78, 34] width 8 height 7
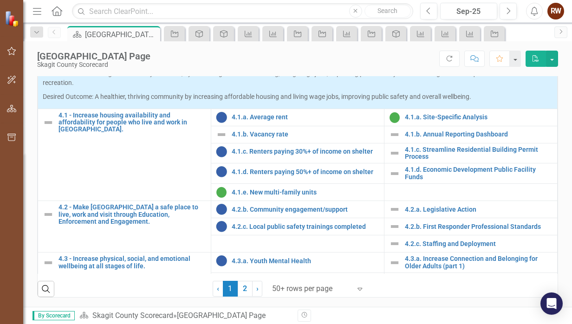
scroll to position [983, 0]
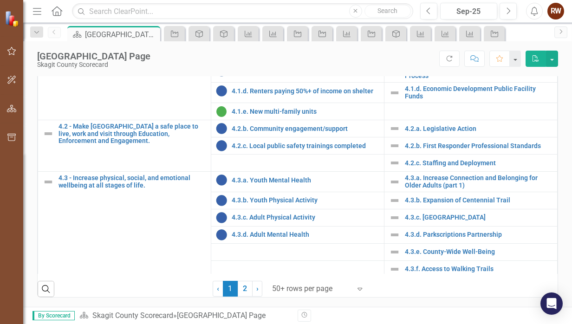
click at [239, 290] on link "2" at bounding box center [245, 289] width 15 height 16
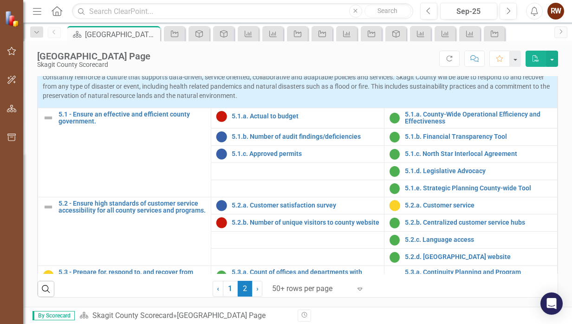
scroll to position [341, 0]
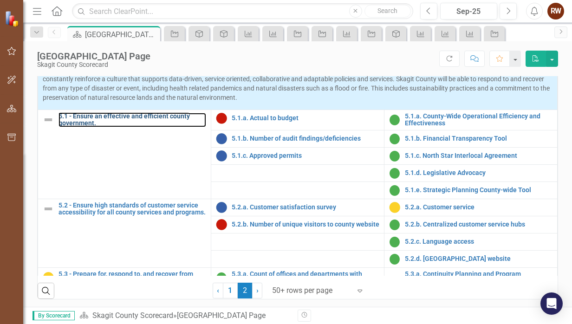
click at [90, 127] on link "5.1 - Ensure an effective and efficient county government." at bounding box center [133, 120] width 148 height 14
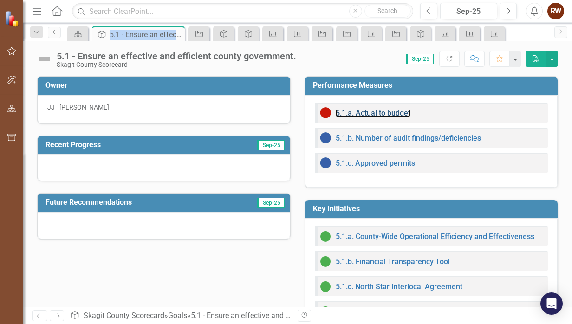
click at [370, 112] on link "5.1.a. Actual to budget" at bounding box center [373, 113] width 75 height 9
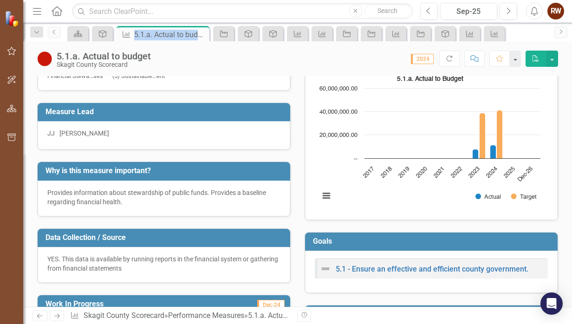
scroll to position [31, 0]
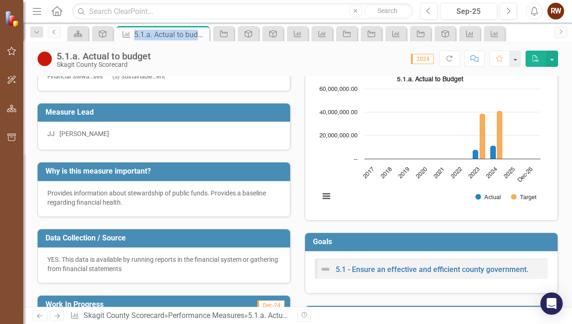
click at [56, 30] on icon "Previous" at bounding box center [54, 32] width 7 height 6
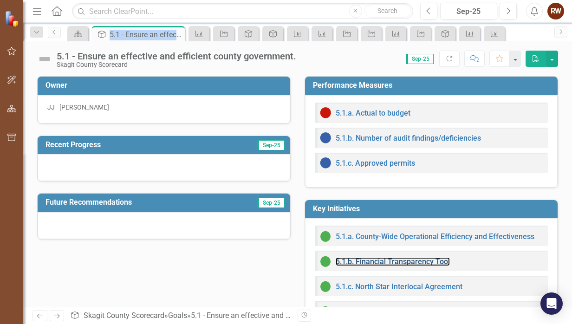
click at [371, 261] on link "5.1.b. Financial Transparency Tool" at bounding box center [393, 261] width 114 height 9
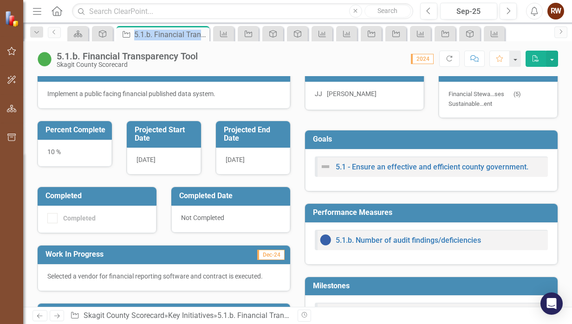
scroll to position [67, 0]
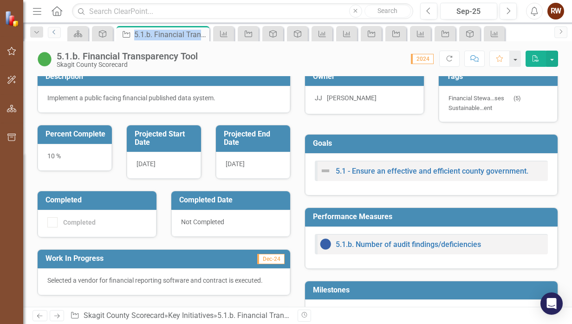
click at [55, 31] on icon "Previous" at bounding box center [54, 32] width 7 height 6
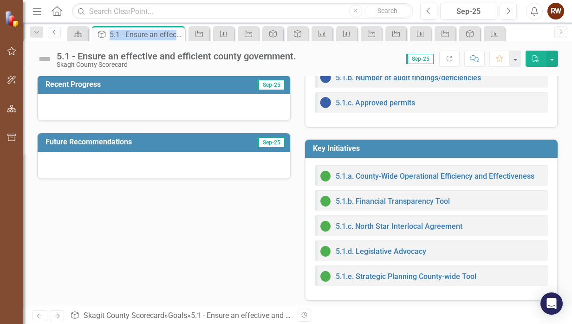
scroll to position [62, 0]
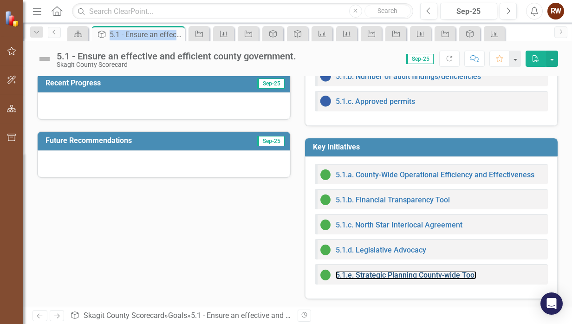
click at [430, 274] on link "5.1.e. Strategic Planning County-wide Tool" at bounding box center [406, 275] width 141 height 9
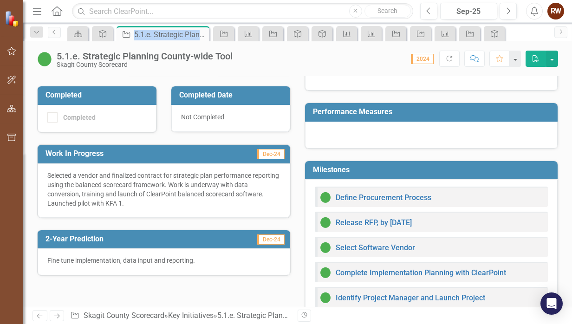
scroll to position [171, 0]
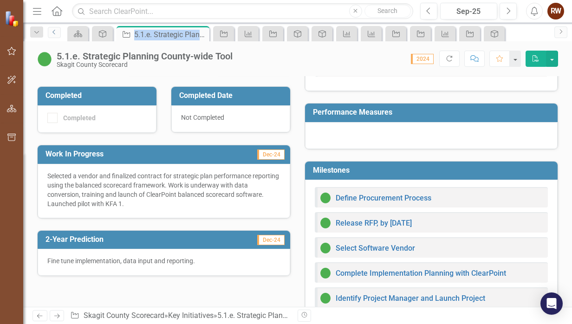
click at [54, 31] on icon "Previous" at bounding box center [54, 32] width 7 height 6
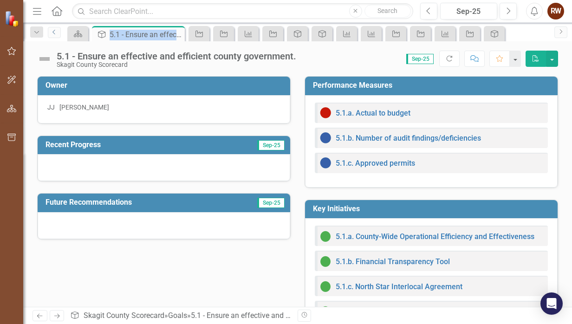
click at [55, 33] on icon "Previous" at bounding box center [54, 32] width 7 height 6
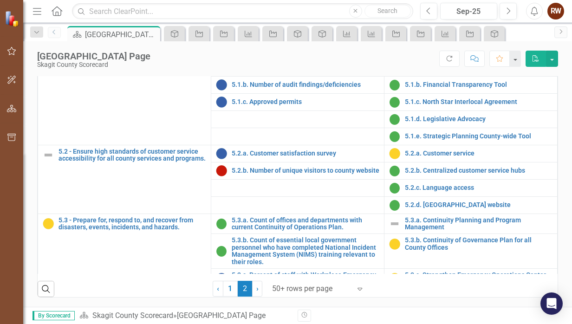
scroll to position [42, 0]
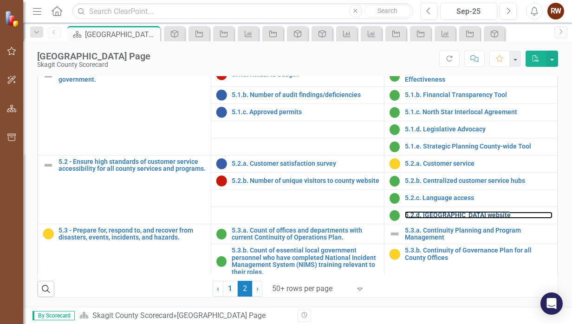
click at [460, 219] on link "5.2.d. [GEOGRAPHIC_DATA] website" at bounding box center [479, 215] width 148 height 7
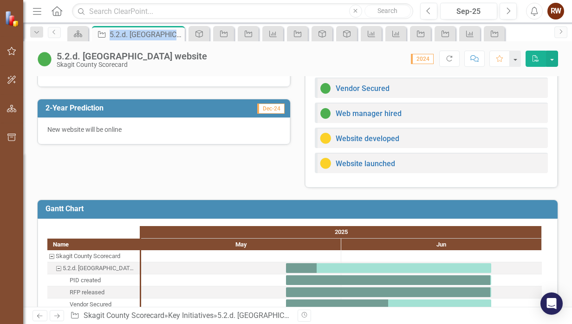
scroll to position [345, 0]
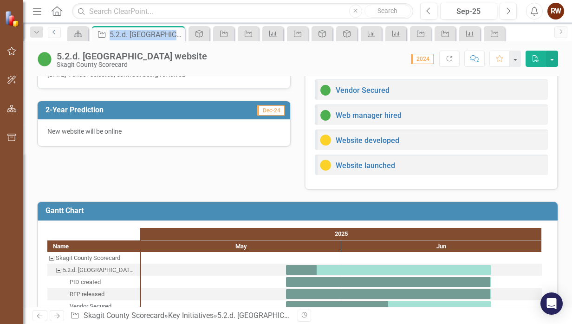
click at [55, 32] on icon "Previous" at bounding box center [54, 32] width 7 height 6
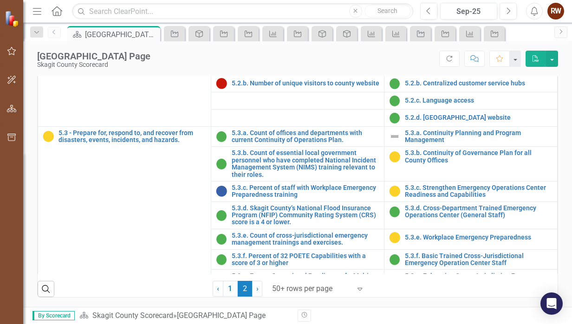
scroll to position [361, 0]
click at [267, 70] on link "5.2.a. Customer satisfaction survey" at bounding box center [306, 66] width 148 height 7
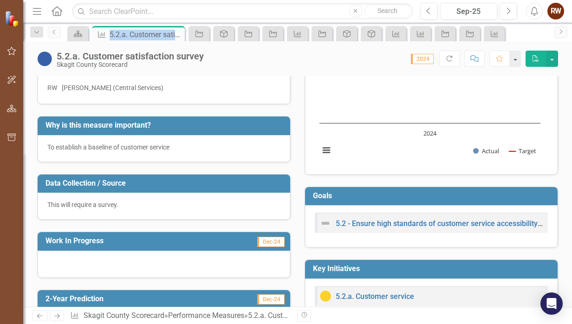
click at [61, 254] on div at bounding box center [164, 264] width 253 height 27
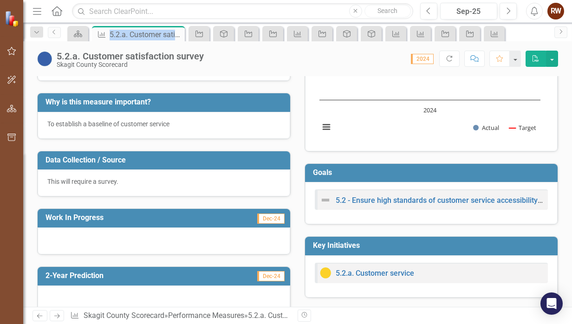
scroll to position [99, 0]
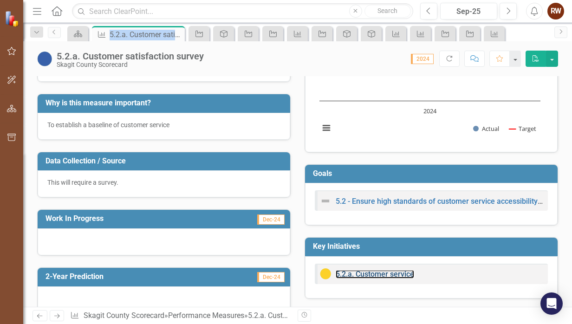
click at [377, 273] on link "5.2.a. Customer service" at bounding box center [375, 274] width 78 height 9
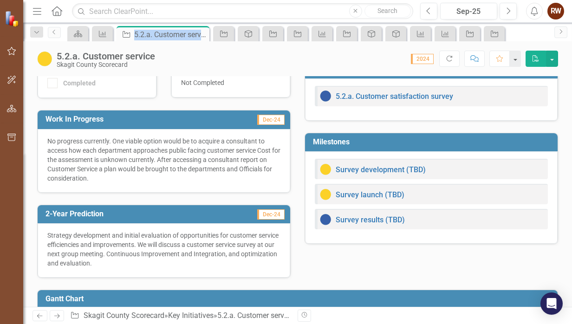
scroll to position [202, 0]
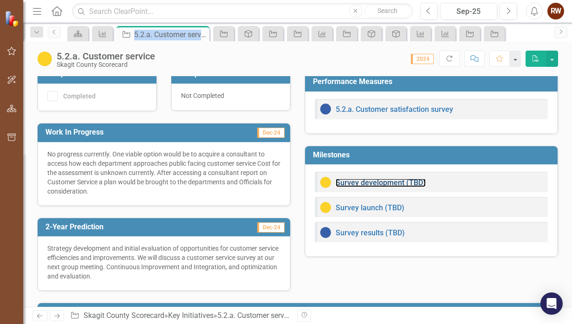
click at [346, 187] on link "Survey development (TBD)" at bounding box center [381, 182] width 90 height 9
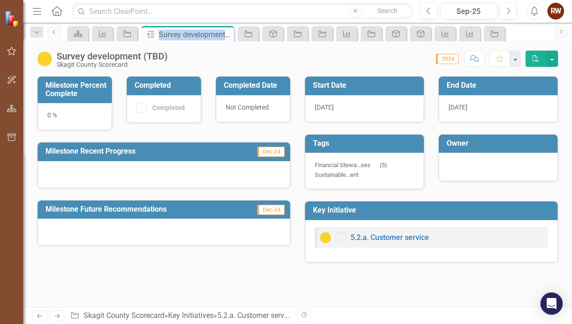
click at [55, 33] on icon "Previous" at bounding box center [54, 32] width 7 height 6
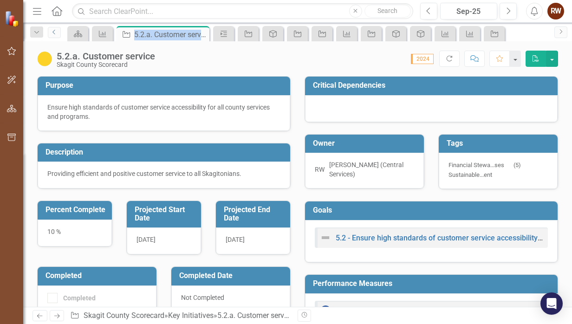
click at [55, 33] on icon "Previous" at bounding box center [54, 32] width 7 height 6
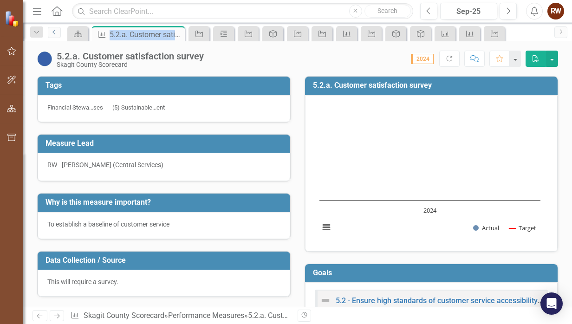
click at [55, 33] on icon "Previous" at bounding box center [54, 32] width 7 height 6
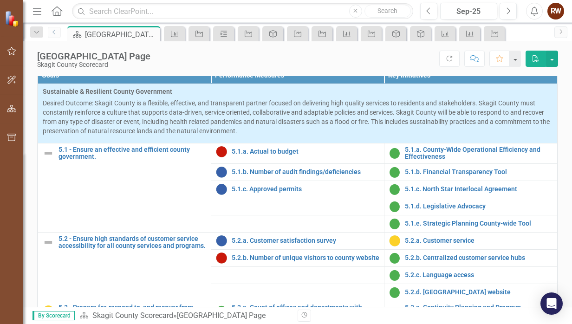
scroll to position [302, 0]
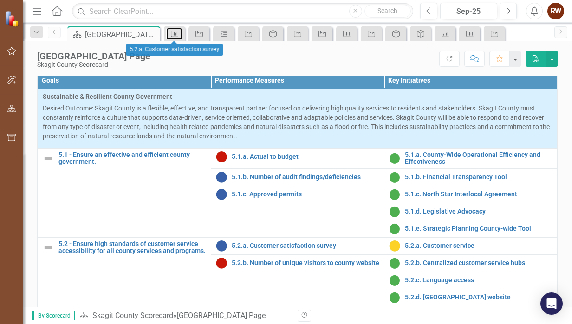
click at [179, 31] on link "Performance Measure" at bounding box center [174, 34] width 16 height 12
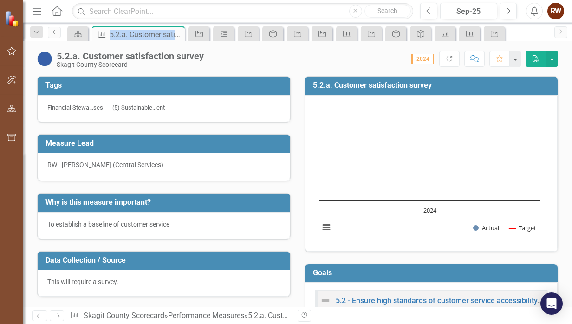
click at [0, 0] on icon at bounding box center [0, 0] width 0 height 0
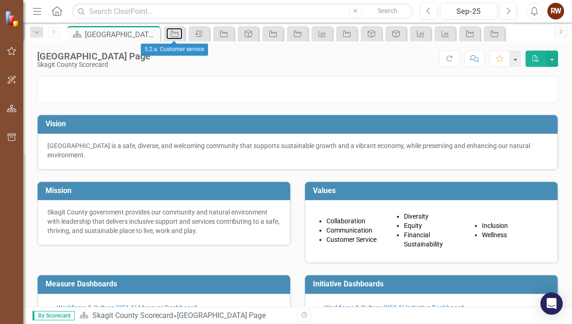
click at [176, 34] on icon "Key Initiative" at bounding box center [174, 33] width 9 height 7
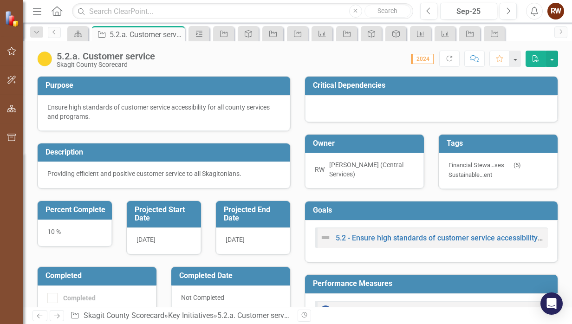
click at [0, 0] on icon at bounding box center [0, 0] width 0 height 0
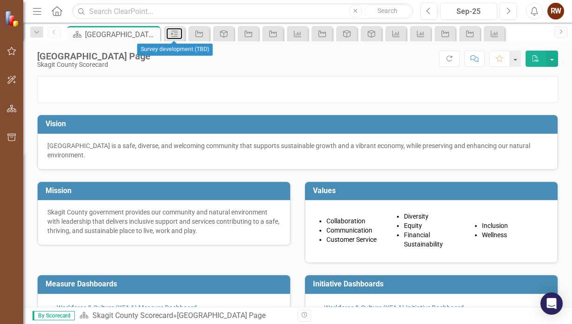
click at [176, 34] on icon "Milestone" at bounding box center [174, 33] width 9 height 7
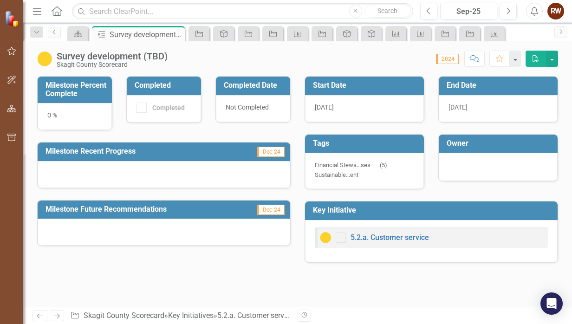
click at [0, 0] on icon at bounding box center [0, 0] width 0 height 0
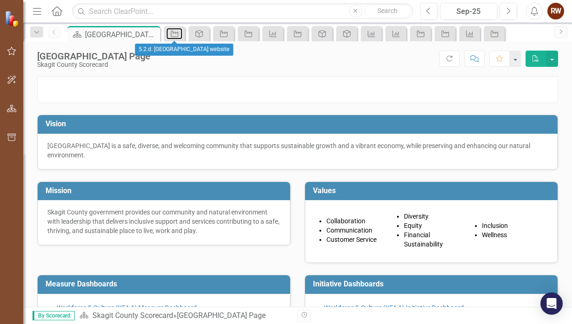
click at [176, 34] on icon "Key Initiative" at bounding box center [174, 33] width 9 height 7
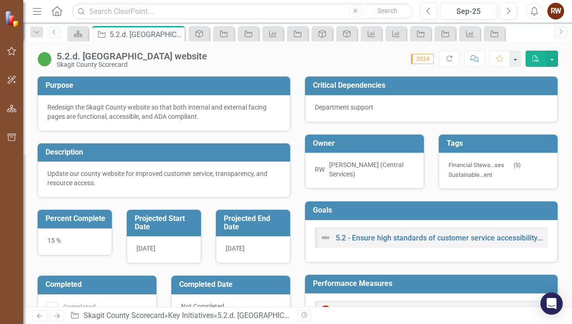
click at [0, 0] on icon at bounding box center [0, 0] width 0 height 0
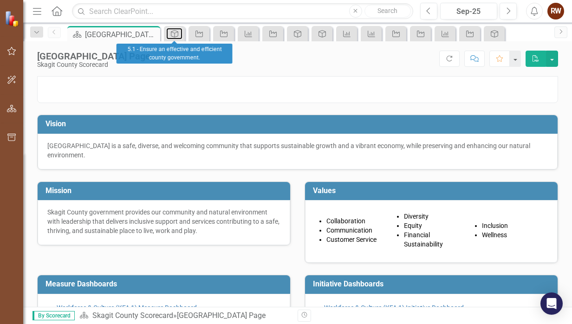
click at [176, 34] on icon "Goal" at bounding box center [174, 33] width 9 height 7
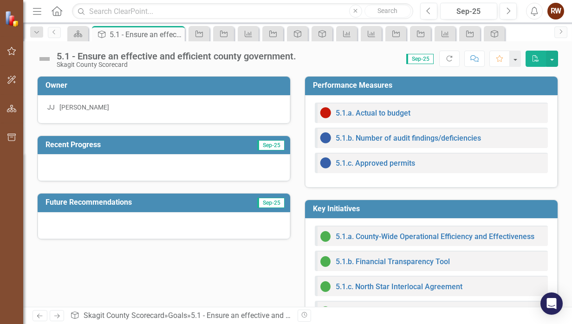
click at [0, 0] on icon at bounding box center [0, 0] width 0 height 0
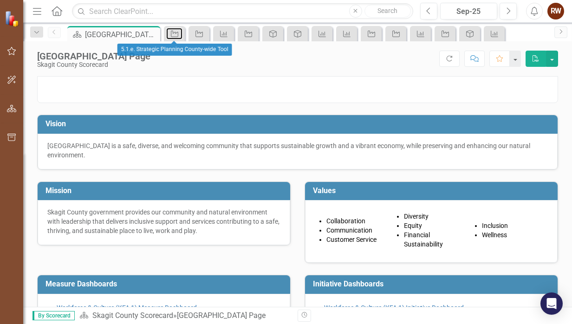
click at [176, 34] on icon "Key Initiative" at bounding box center [174, 33] width 9 height 7
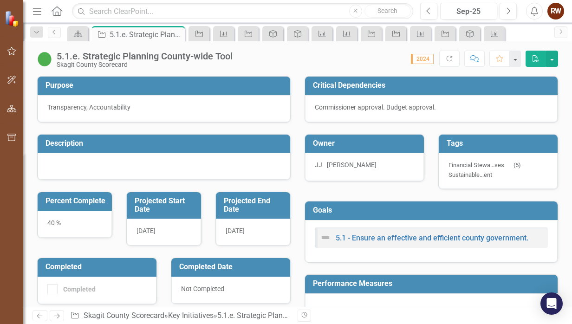
click at [0, 0] on icon at bounding box center [0, 0] width 0 height 0
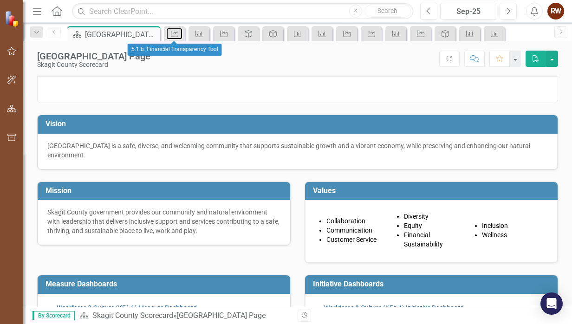
click at [176, 34] on icon "Key Initiative" at bounding box center [174, 33] width 9 height 7
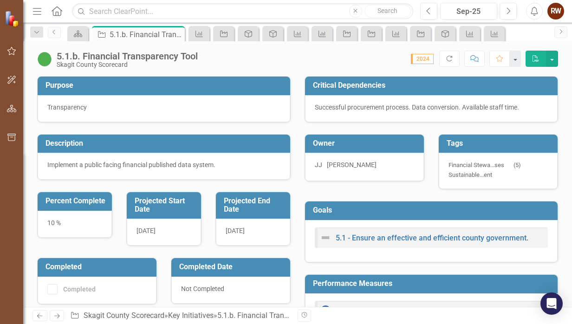
click at [0, 0] on icon at bounding box center [0, 0] width 0 height 0
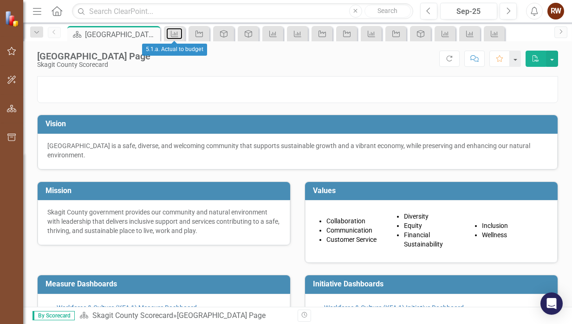
click at [176, 34] on icon "Performance Measure" at bounding box center [174, 33] width 9 height 7
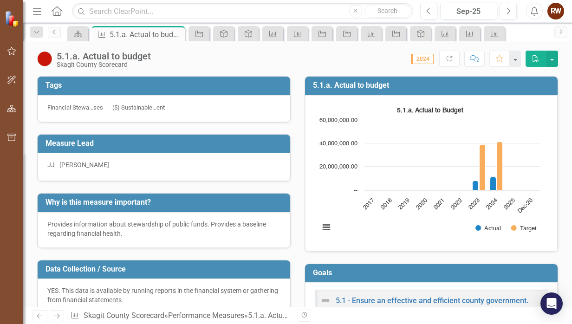
click at [0, 0] on icon at bounding box center [0, 0] width 0 height 0
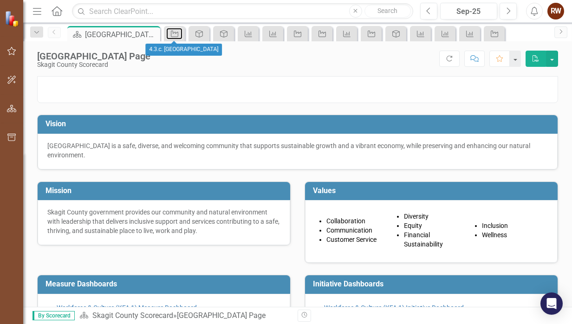
click at [176, 34] on icon "Key Initiative" at bounding box center [174, 33] width 9 height 7
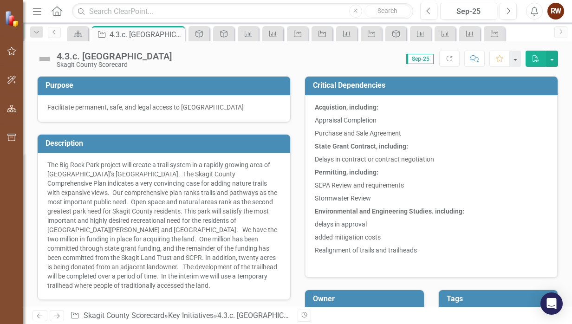
click at [0, 0] on icon at bounding box center [0, 0] width 0 height 0
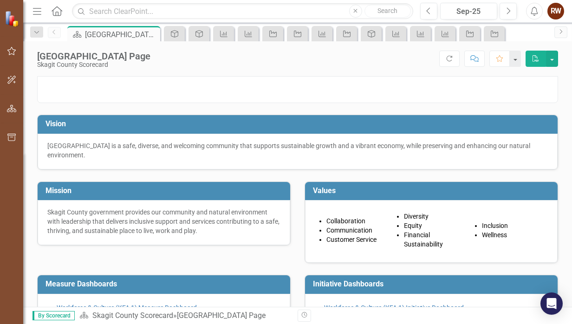
click at [33, 32] on icon "Dropdown" at bounding box center [37, 32] width 8 height 7
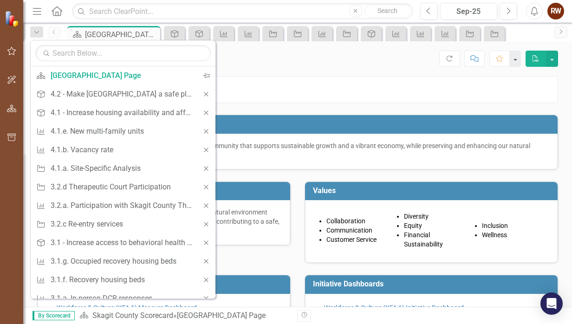
click at [352, 71] on div "Skagit County Landing Page Skagit County Scorecard Score: N/A Sep-25 Completed …" at bounding box center [297, 174] width 549 height 266
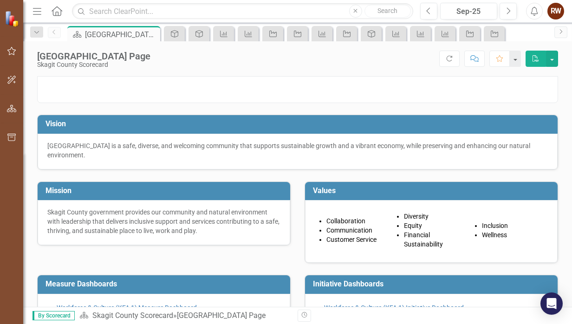
click at [34, 30] on icon "Dropdown" at bounding box center [37, 32] width 8 height 7
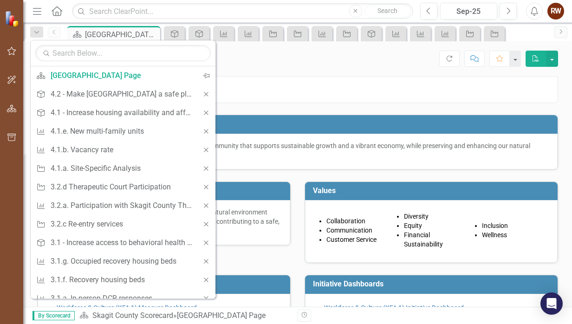
click at [34, 28] on div "Dropdown" at bounding box center [36, 31] width 13 height 11
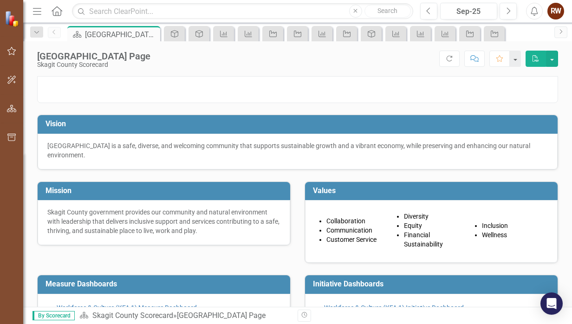
click at [0, 0] on icon "Close" at bounding box center [0, 0] width 0 height 0
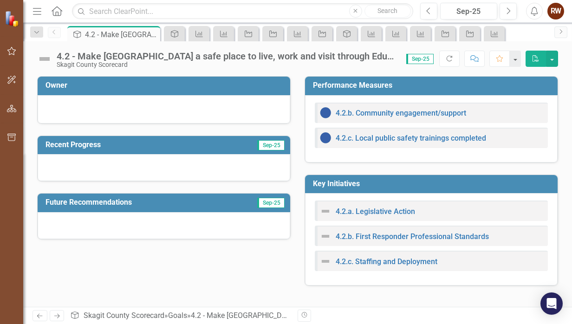
click at [0, 0] on icon at bounding box center [0, 0] width 0 height 0
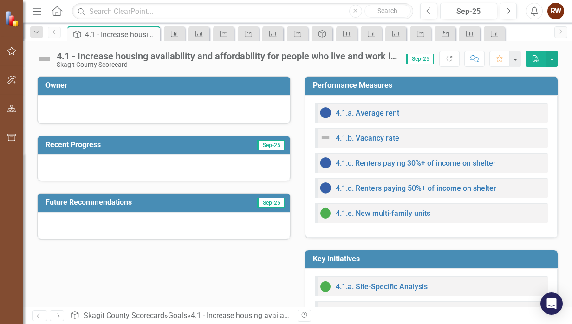
click at [0, 0] on icon at bounding box center [0, 0] width 0 height 0
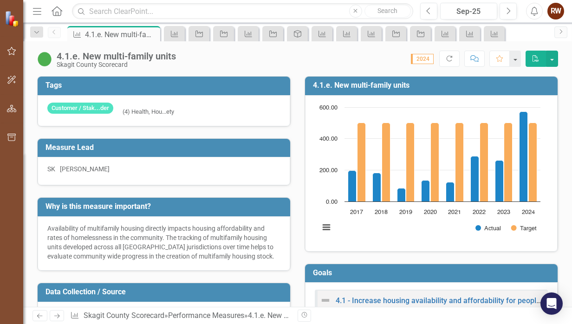
click at [38, 32] on icon "button" at bounding box center [36, 32] width 5 height 2
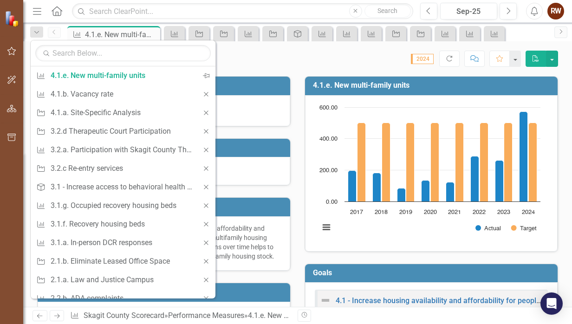
click at [299, 53] on div "Score: 0.00 2024 Completed Refresh Comment Favorite PDF" at bounding box center [370, 59] width 378 height 16
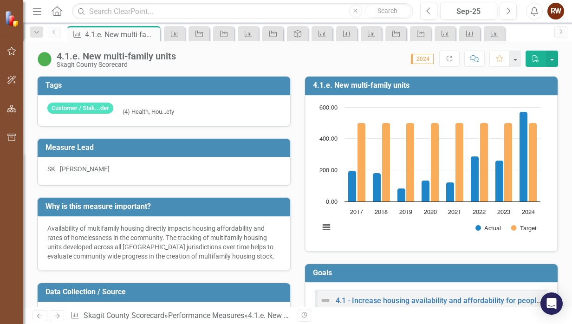
click at [55, 31] on icon "Previous" at bounding box center [54, 32] width 7 height 6
click at [38, 34] on icon "Dropdown" at bounding box center [37, 32] width 8 height 7
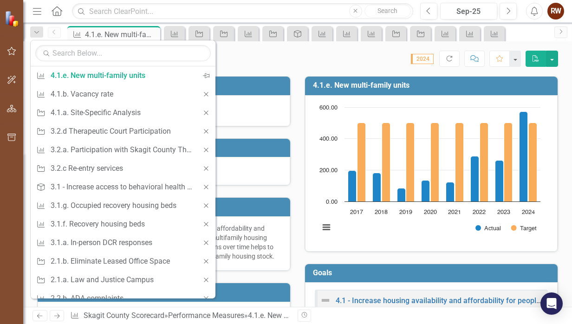
click at [250, 53] on div "Score: 0.00 2024 Completed Refresh Comment Favorite PDF" at bounding box center [370, 59] width 378 height 16
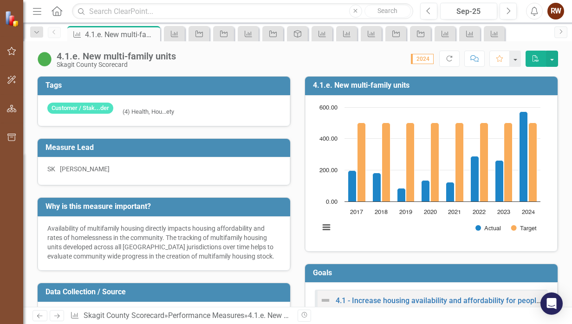
click at [37, 13] on icon "Menu" at bounding box center [37, 11] width 12 height 10
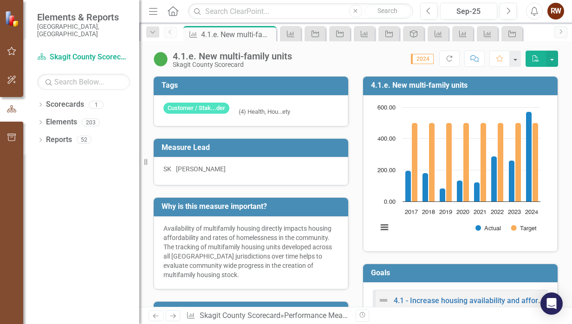
click at [153, 32] on icon "Dropdown" at bounding box center [153, 32] width 8 height 7
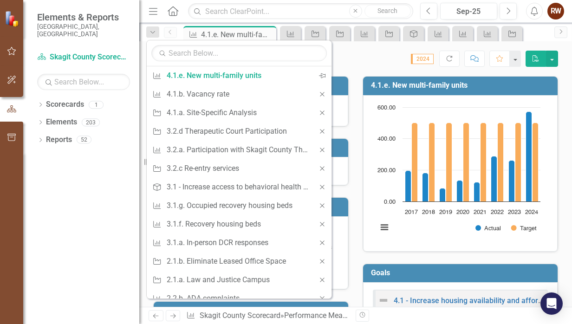
click at [153, 32] on icon "Dropdown" at bounding box center [153, 32] width 8 height 7
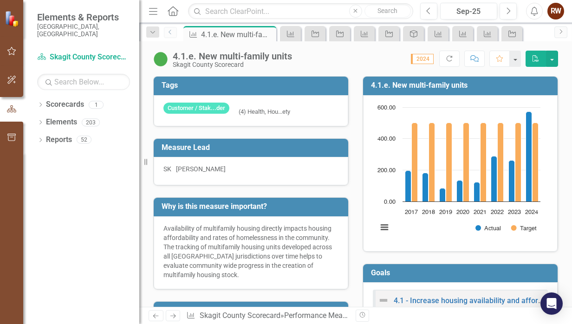
click at [170, 33] on icon "Previous" at bounding box center [170, 32] width 7 height 6
click at [148, 82] on div "Tags Customer / Stak...der (4) Health, Hou...ety" at bounding box center [250, 96] width 209 height 62
click at [176, 11] on icon "Home" at bounding box center [173, 11] width 12 height 10
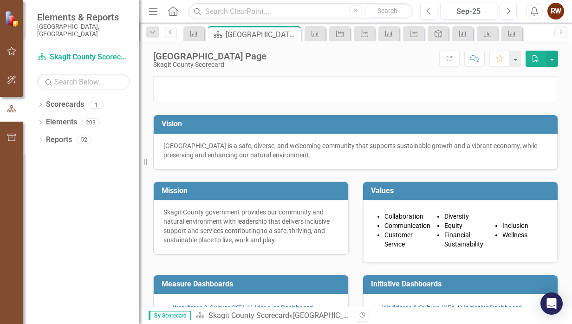
drag, startPoint x: 139, startPoint y: 142, endPoint x: 26, endPoint y: 138, distance: 113.8
click at [26, 138] on div "Elements & Reports [GEOGRAPHIC_DATA], [GEOGRAPHIC_DATA] Scorecard Skagit County…" at bounding box center [69, 162] width 139 height 324
drag, startPoint x: 139, startPoint y: 172, endPoint x: 121, endPoint y: 163, distance: 20.6
click at [121, 163] on div "Elements & Reports [GEOGRAPHIC_DATA], [GEOGRAPHIC_DATA] Scorecard Skagit County…" at bounding box center [69, 162] width 139 height 324
click at [195, 77] on p at bounding box center [356, 77] width 404 height 0
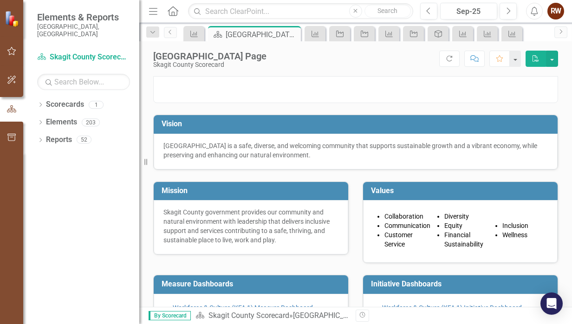
click at [148, 161] on icon "Resize" at bounding box center [147, 161] width 9 height 7
click at [202, 77] on p at bounding box center [356, 77] width 404 height 0
click at [194, 33] on icon "Performance Measure" at bounding box center [193, 33] width 9 height 7
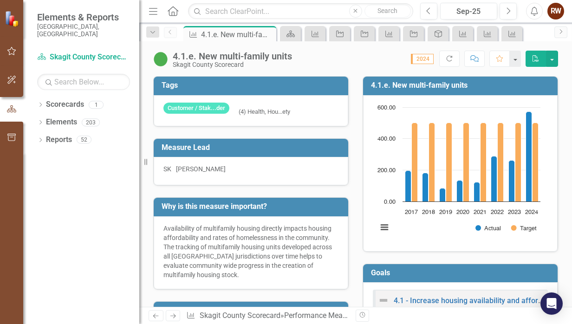
click at [194, 33] on icon "Performance Measure" at bounding box center [193, 34] width 9 height 7
click at [153, 31] on icon "Dropdown" at bounding box center [153, 32] width 8 height 7
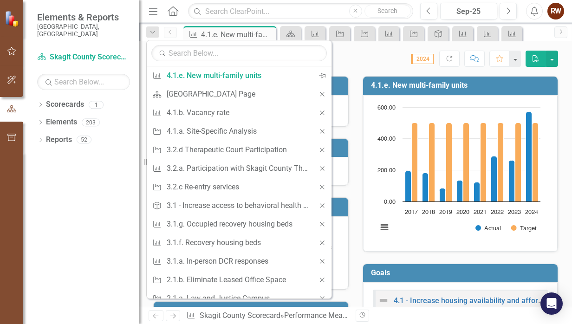
click at [175, 7] on icon "Home" at bounding box center [173, 11] width 12 height 10
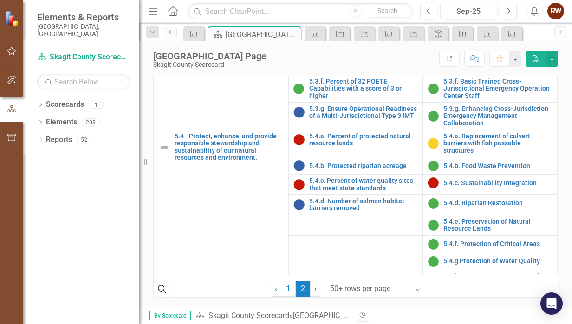
scroll to position [385, 0]
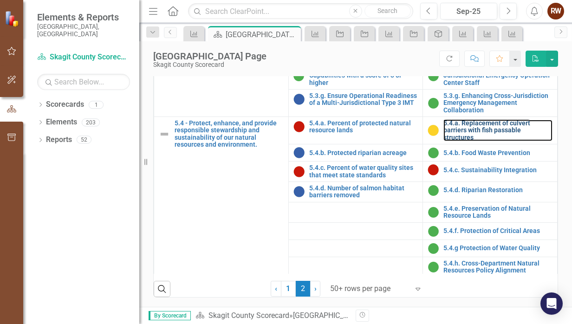
click at [482, 128] on link "5.4.a. Replacement of culvert barriers with fish passable structures" at bounding box center [497, 130] width 109 height 21
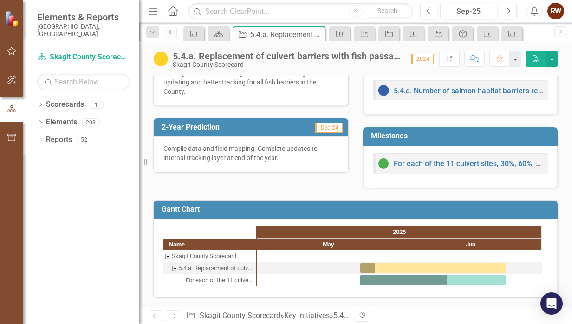
scroll to position [302, 0]
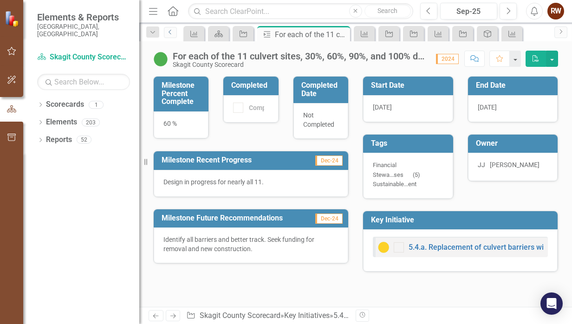
click at [170, 30] on icon at bounding box center [170, 32] width 2 height 5
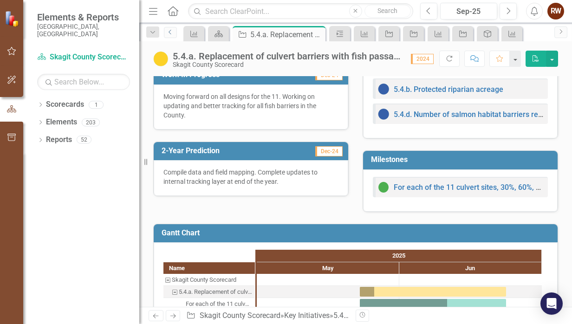
scroll to position [302, 0]
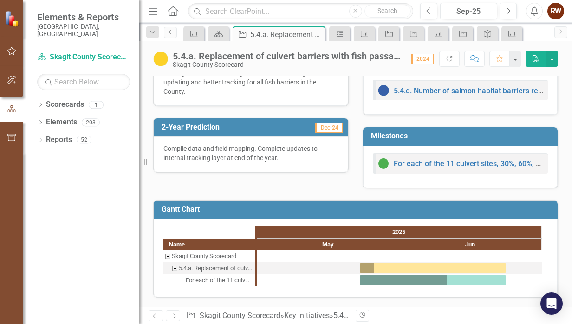
click at [155, 33] on icon "Dropdown" at bounding box center [153, 32] width 8 height 7
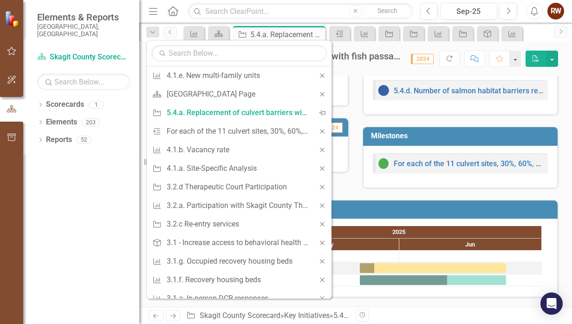
click at [356, 91] on div "Performance Measures 5.4.b. Protected riparian acreage 5.4.d. Number of salmon …" at bounding box center [460, 66] width 209 height 98
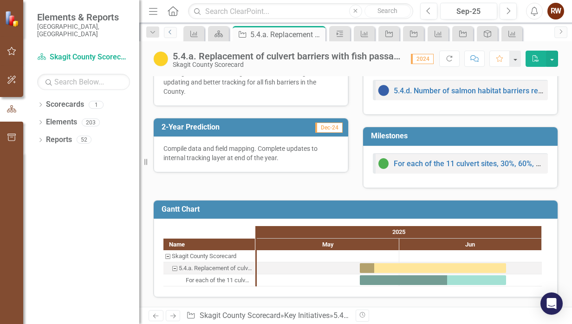
click at [172, 30] on icon "Previous" at bounding box center [170, 32] width 7 height 6
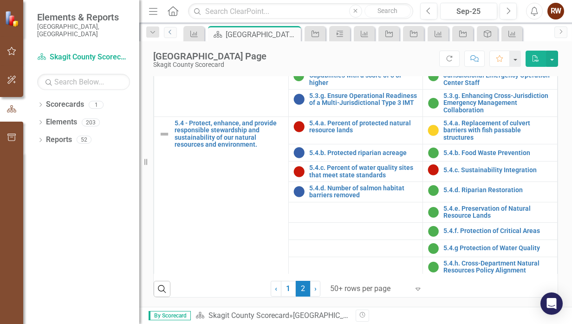
scroll to position [445, 0]
click at [172, 30] on icon "Previous" at bounding box center [170, 32] width 7 height 6
